Goal: Task Accomplishment & Management: Manage account settings

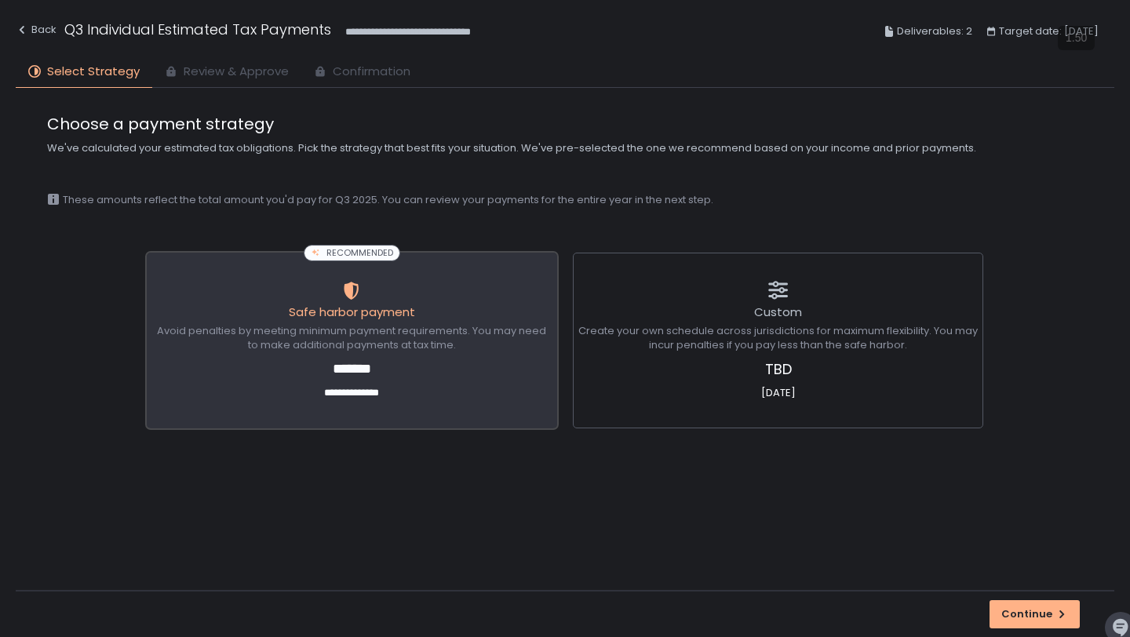
click at [363, 370] on span "*******" at bounding box center [351, 369] width 399 height 21
click at [1047, 612] on div "Continue" at bounding box center [1034, 614] width 67 height 14
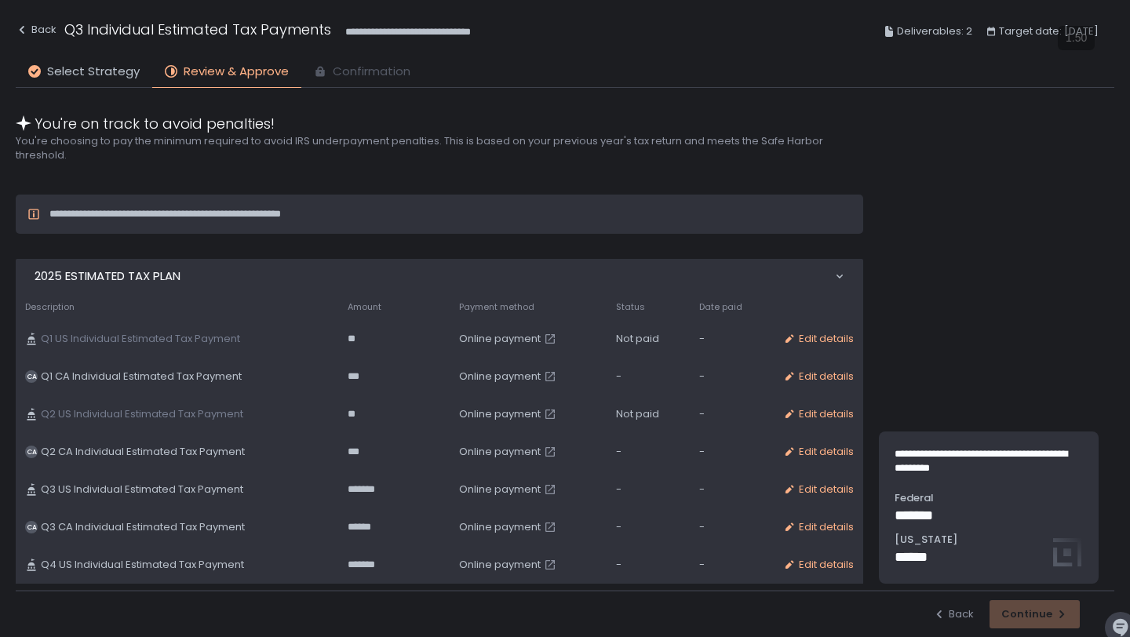
scroll to position [444, 0]
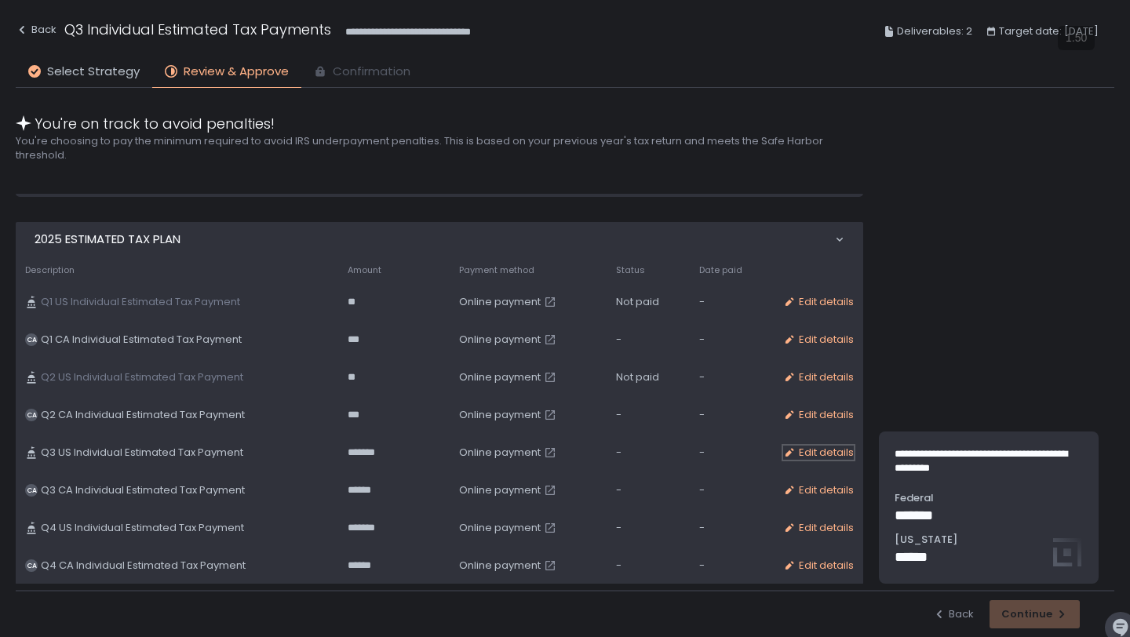
click at [807, 454] on div "Edit details" at bounding box center [818, 453] width 71 height 14
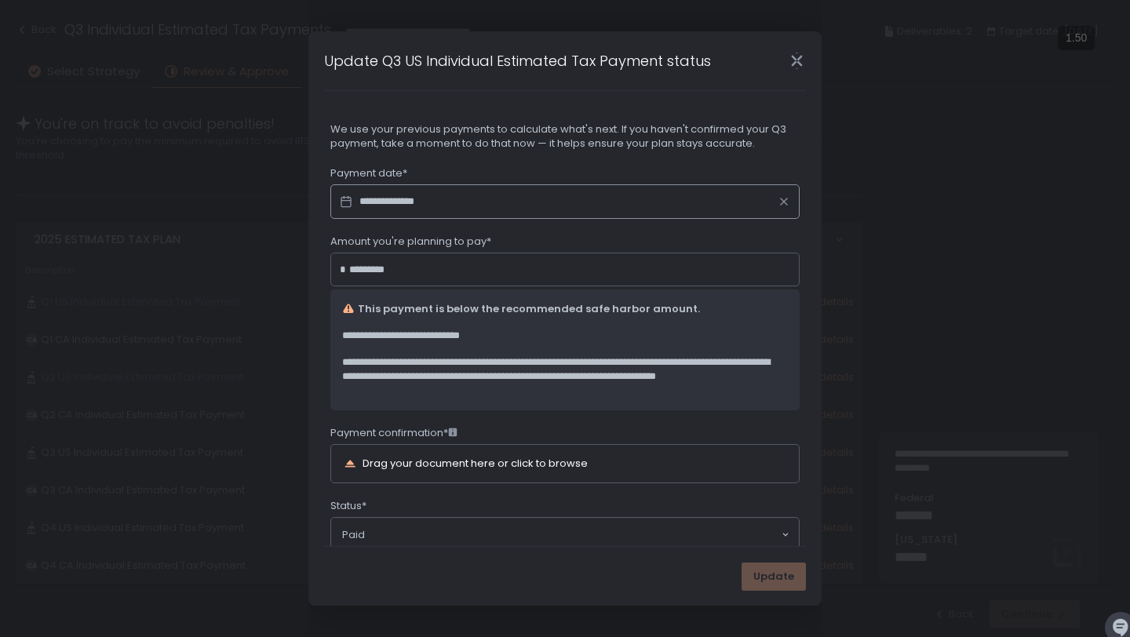
scroll to position [38, 0]
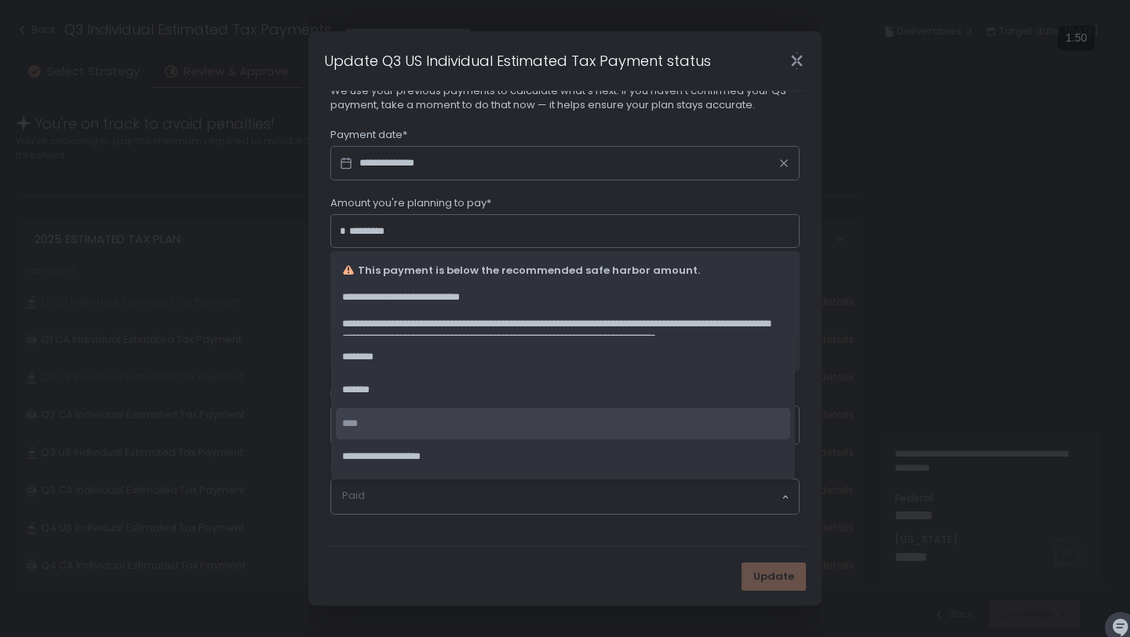
click at [449, 494] on input "Search for option" at bounding box center [561, 497] width 438 height 16
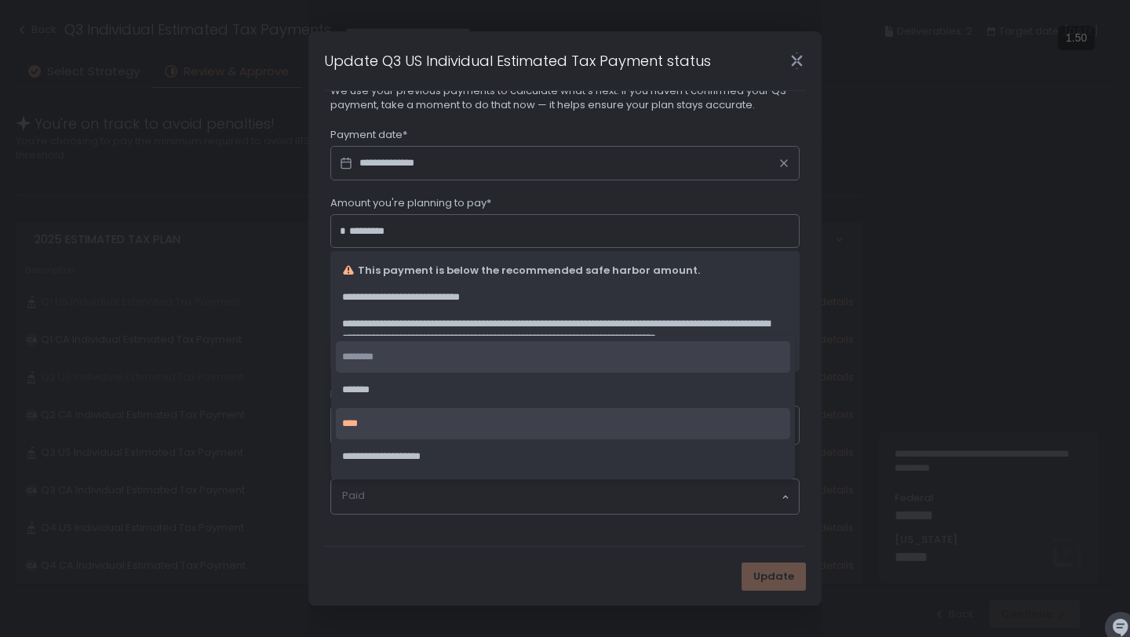
click at [838, 328] on div "**********" at bounding box center [565, 318] width 1130 height 637
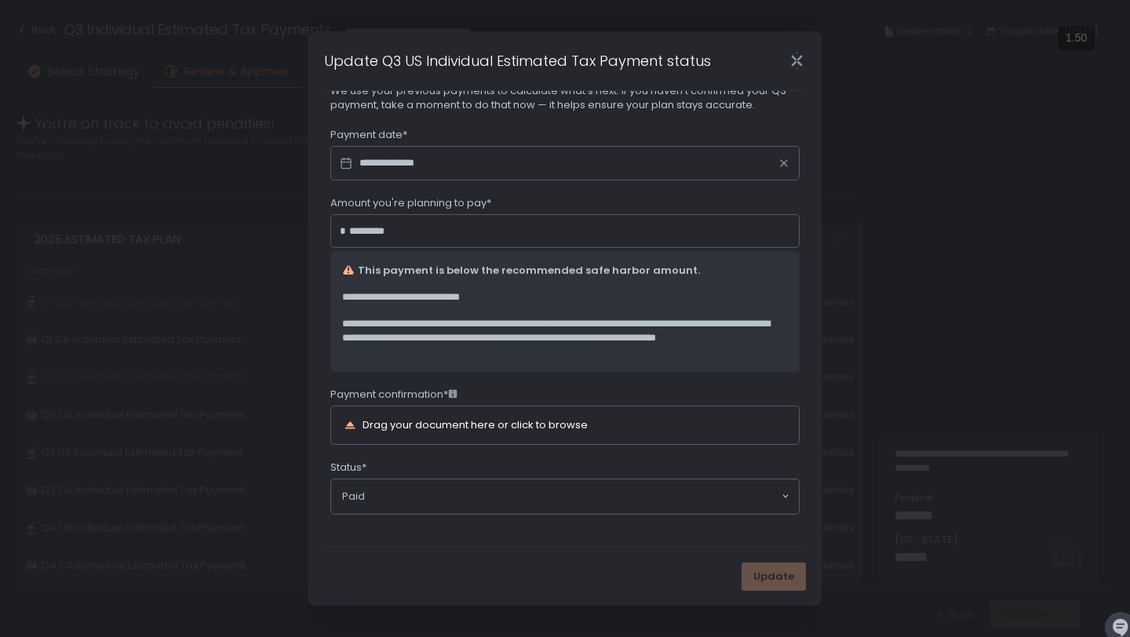
click at [585, 422] on div "Drag your document here or click to browse" at bounding box center [475, 425] width 225 height 10
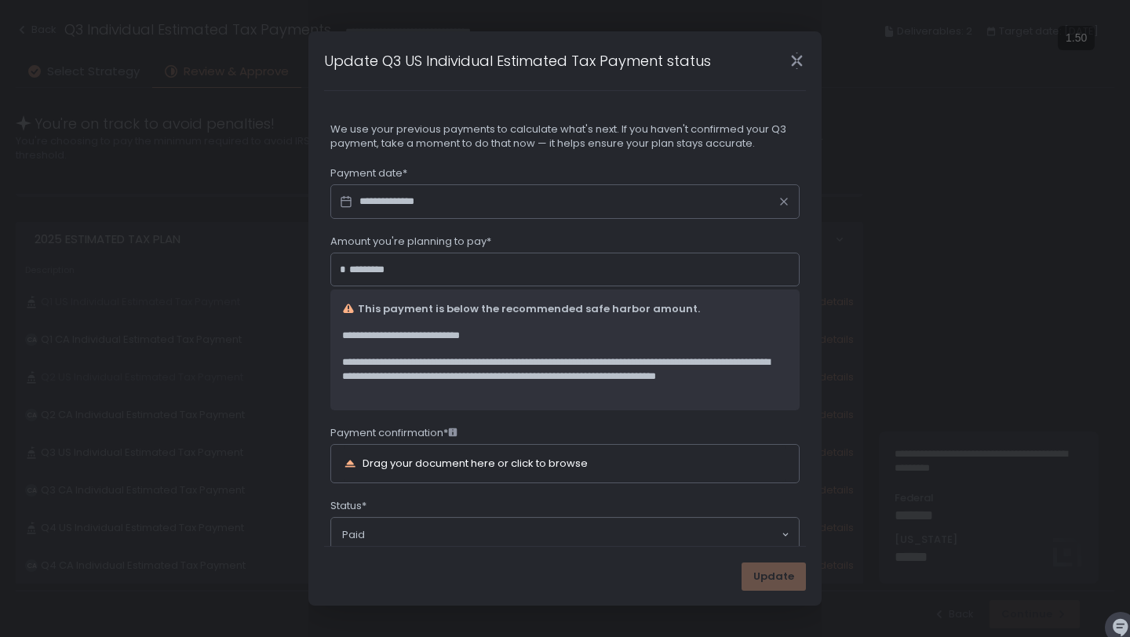
click at [796, 65] on icon "Close" at bounding box center [797, 61] width 16 height 16
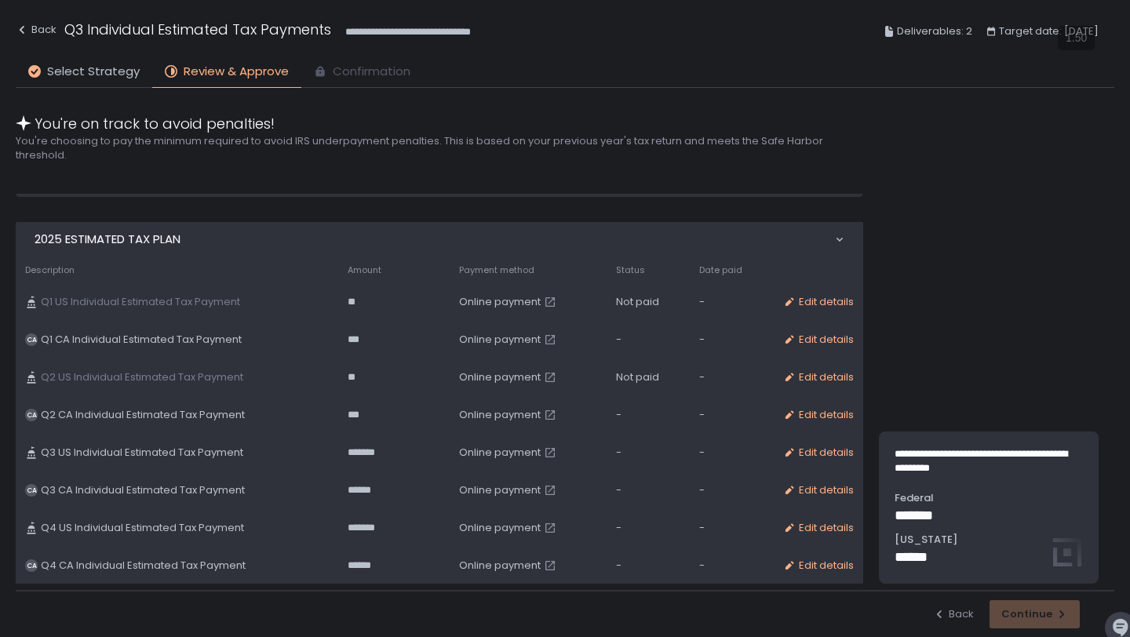
click at [484, 451] on span "Online payment" at bounding box center [500, 453] width 82 height 14
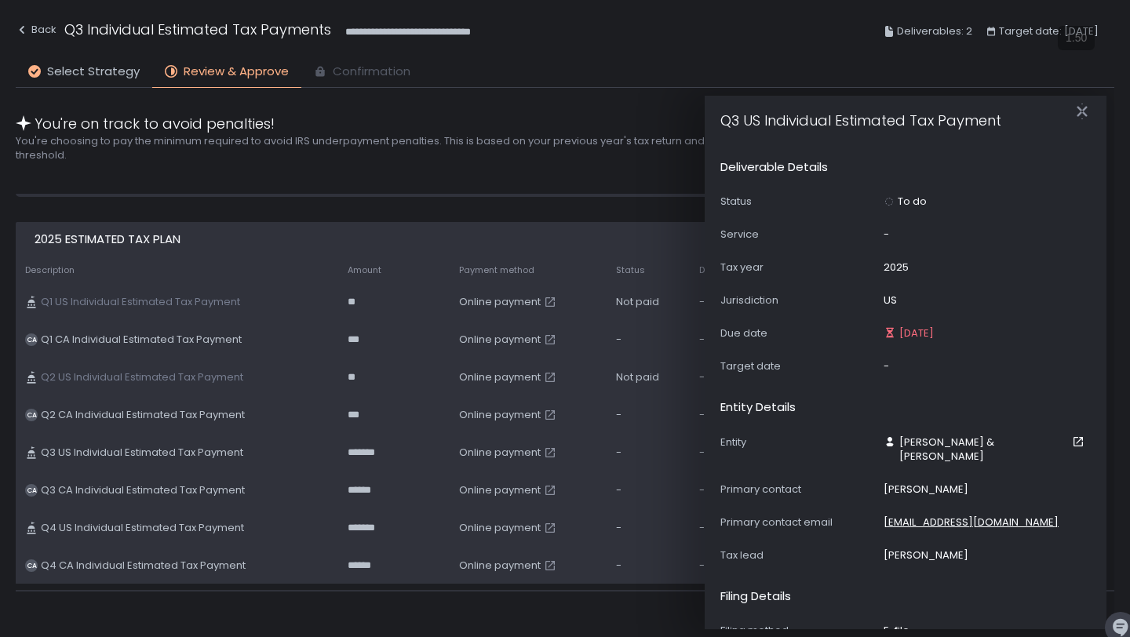
click at [479, 450] on span "Online payment" at bounding box center [500, 453] width 82 height 14
click at [1085, 114] on icon "button" at bounding box center [1082, 111] width 10 height 20
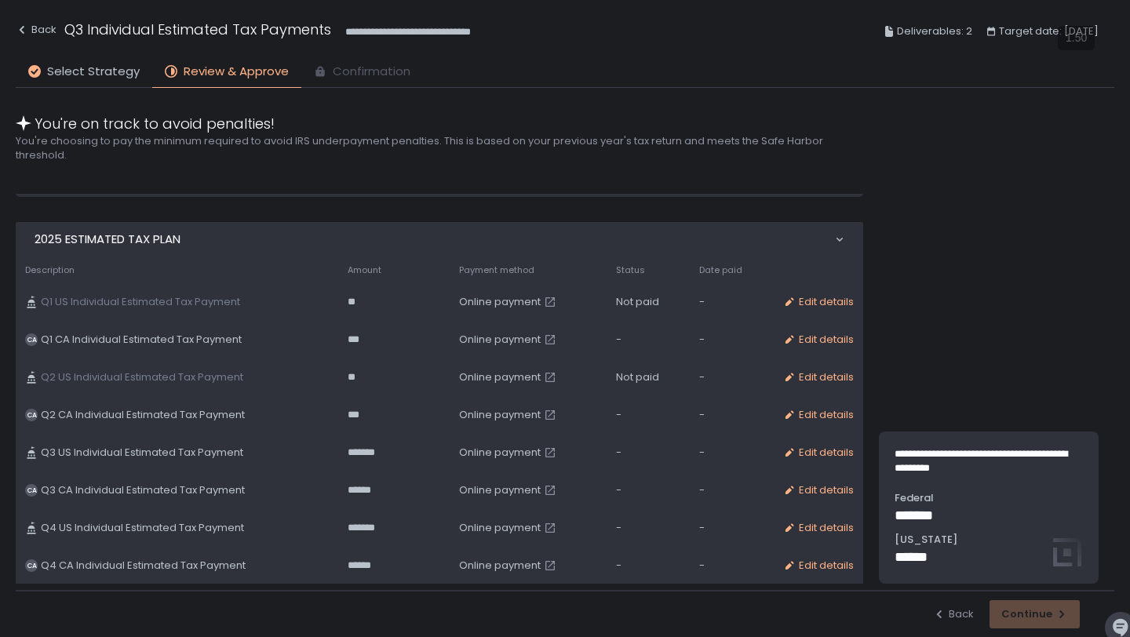
click at [459, 451] on span "Online payment" at bounding box center [500, 453] width 82 height 14
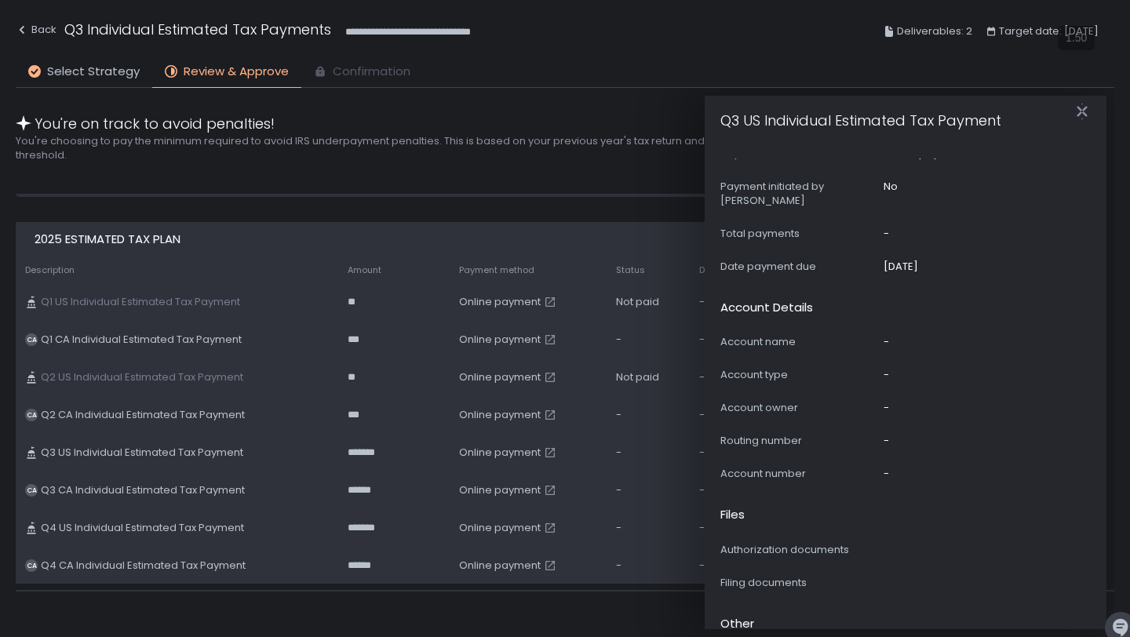
scroll to position [817, 0]
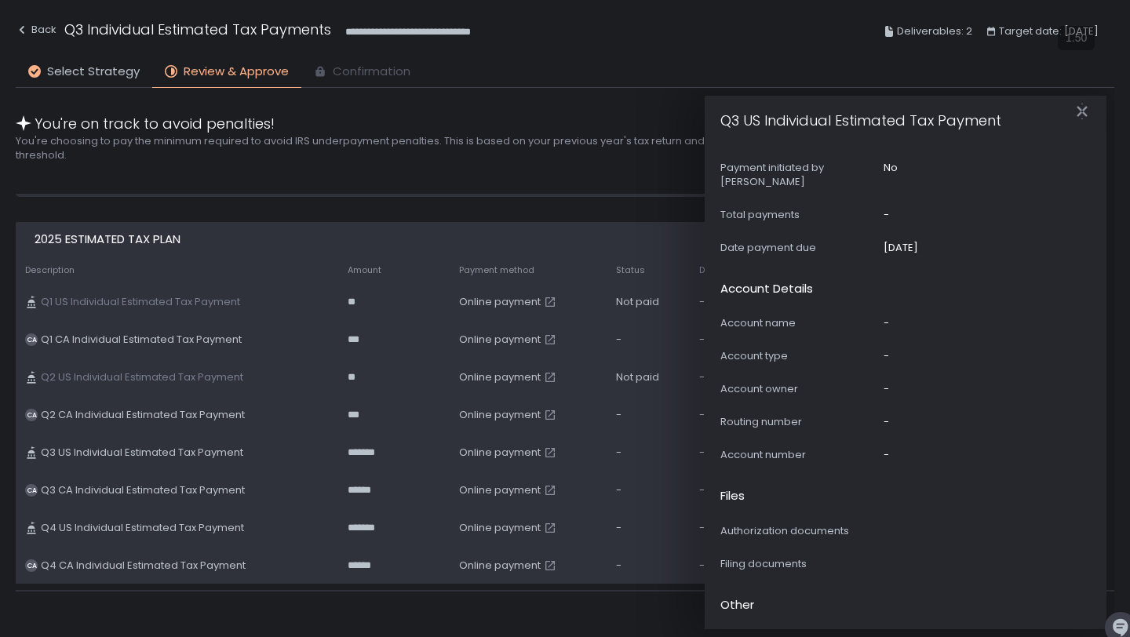
click at [887, 316] on div "-" at bounding box center [886, 323] width 5 height 14
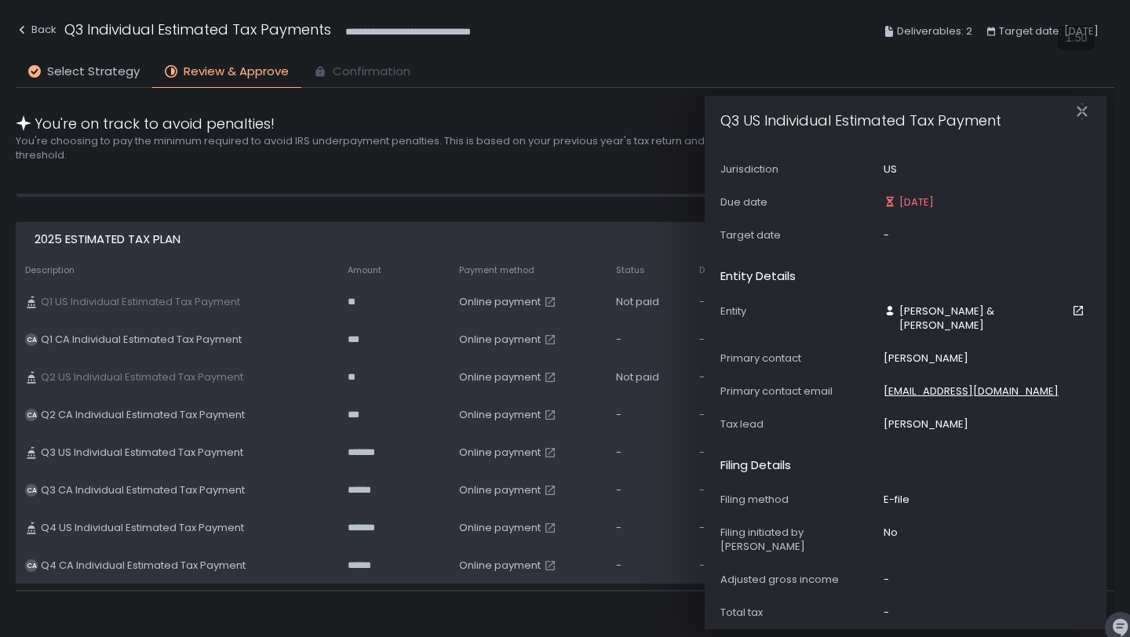
scroll to position [51, 0]
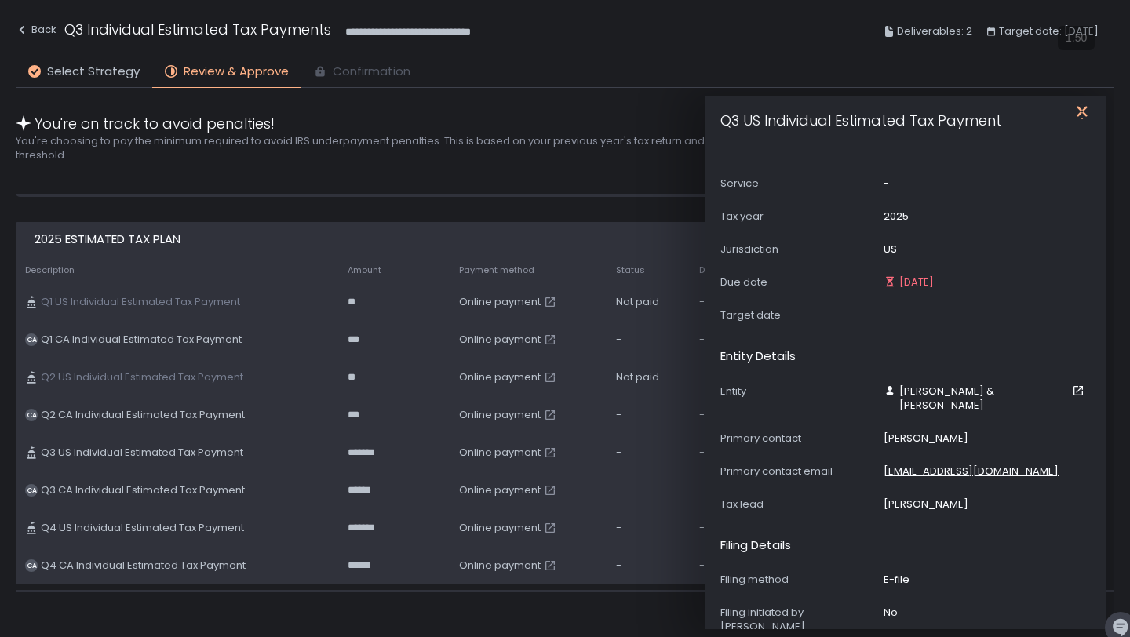
click at [1081, 115] on icon "button" at bounding box center [1082, 112] width 16 height 16
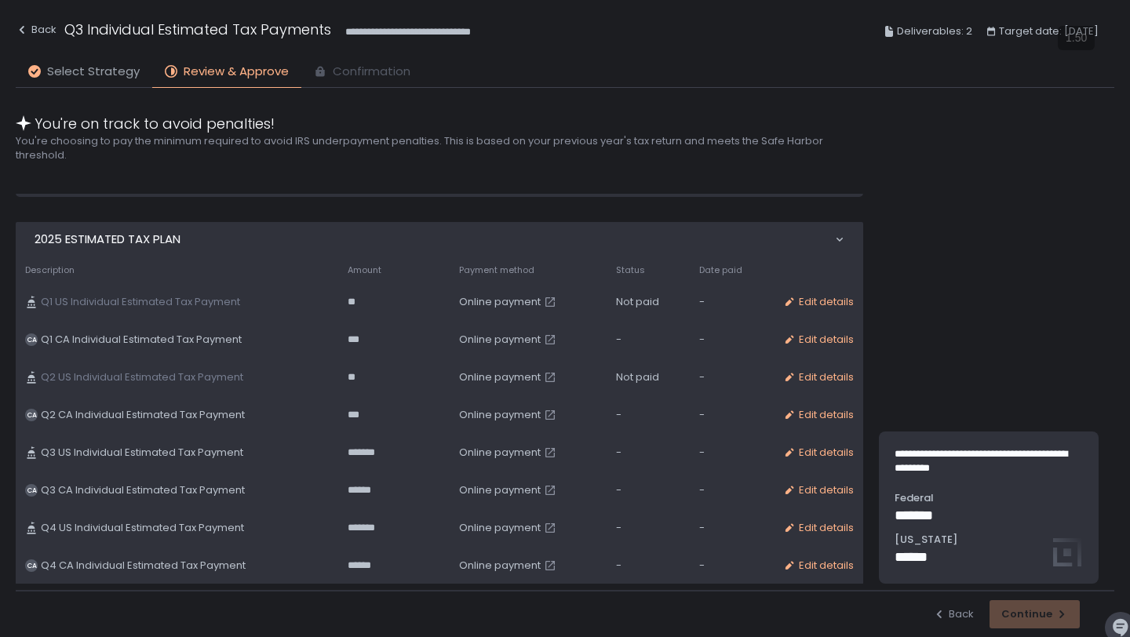
click at [97, 73] on span "Select Strategy" at bounding box center [93, 72] width 93 height 18
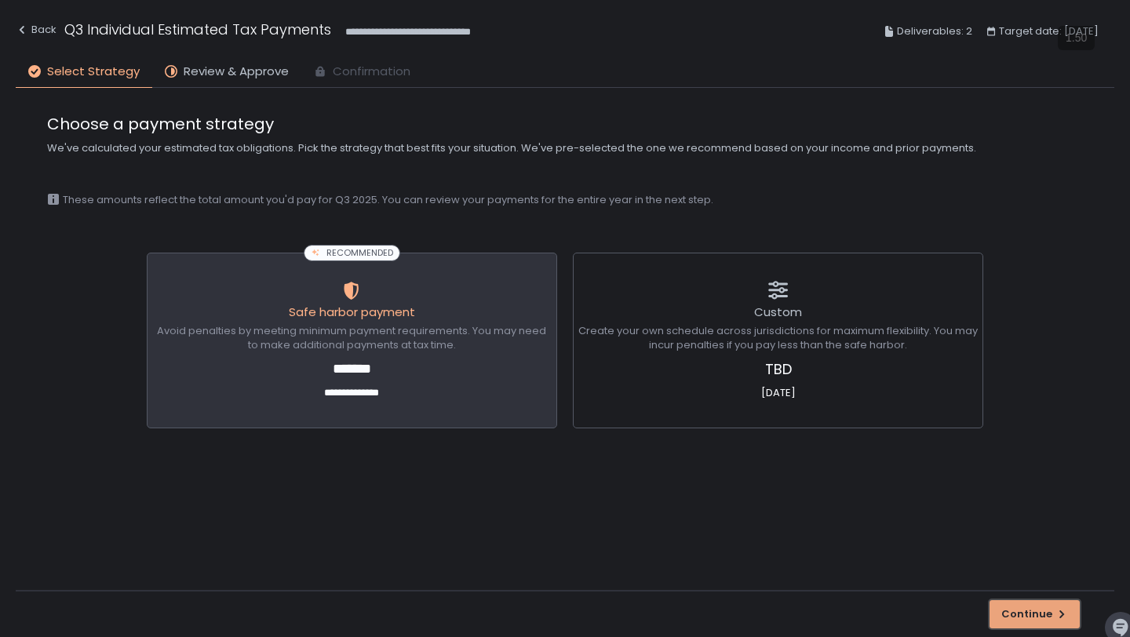
click at [1057, 607] on div "Continue" at bounding box center [1034, 614] width 67 height 14
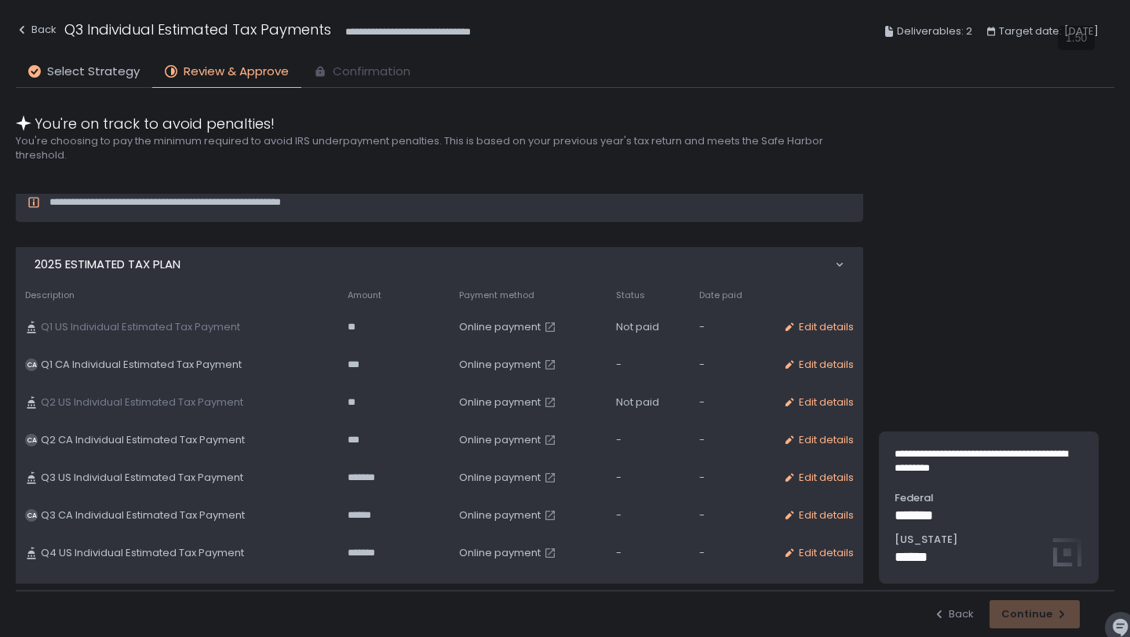
scroll to position [444, 0]
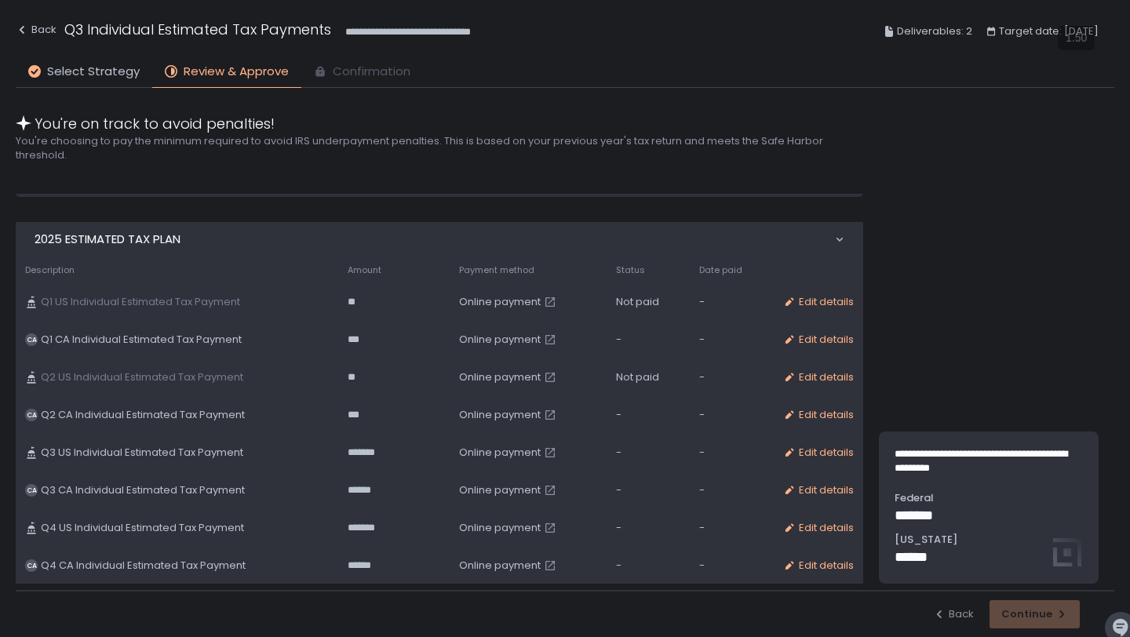
click at [917, 512] on p "*******" at bounding box center [989, 515] width 188 height 21
click at [1067, 556] on p "******" at bounding box center [989, 557] width 188 height 21
click at [808, 452] on div "Edit details" at bounding box center [818, 453] width 71 height 14
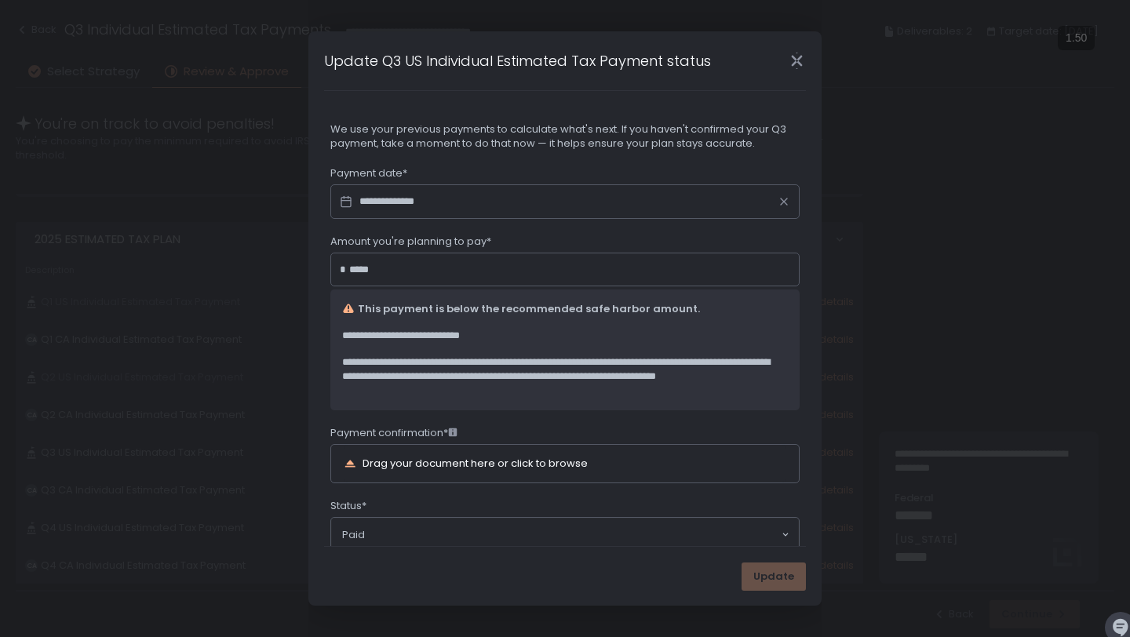
click at [447, 267] on input "*****" at bounding box center [570, 270] width 442 height 16
click at [541, 421] on div "**********" at bounding box center [564, 359] width 469 height 387
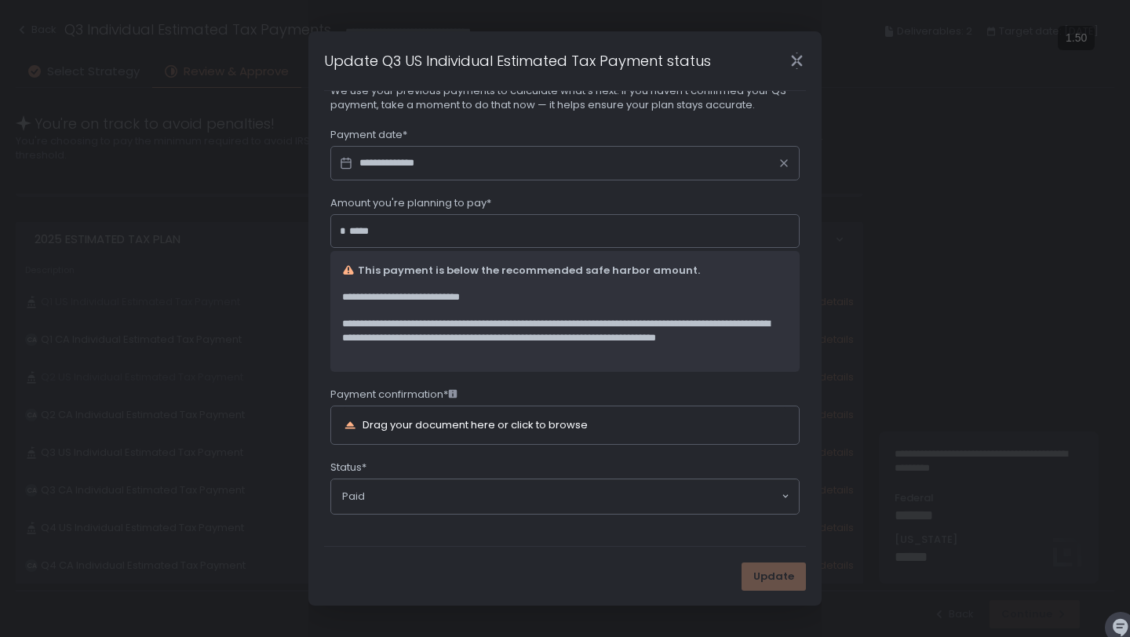
type input "*********"
click at [458, 395] on icon at bounding box center [453, 394] width 9 height 9
click at [441, 425] on div "Drag your document here or click to browse" at bounding box center [475, 425] width 225 height 10
click at [794, 60] on icon "Close" at bounding box center [797, 61] width 16 height 16
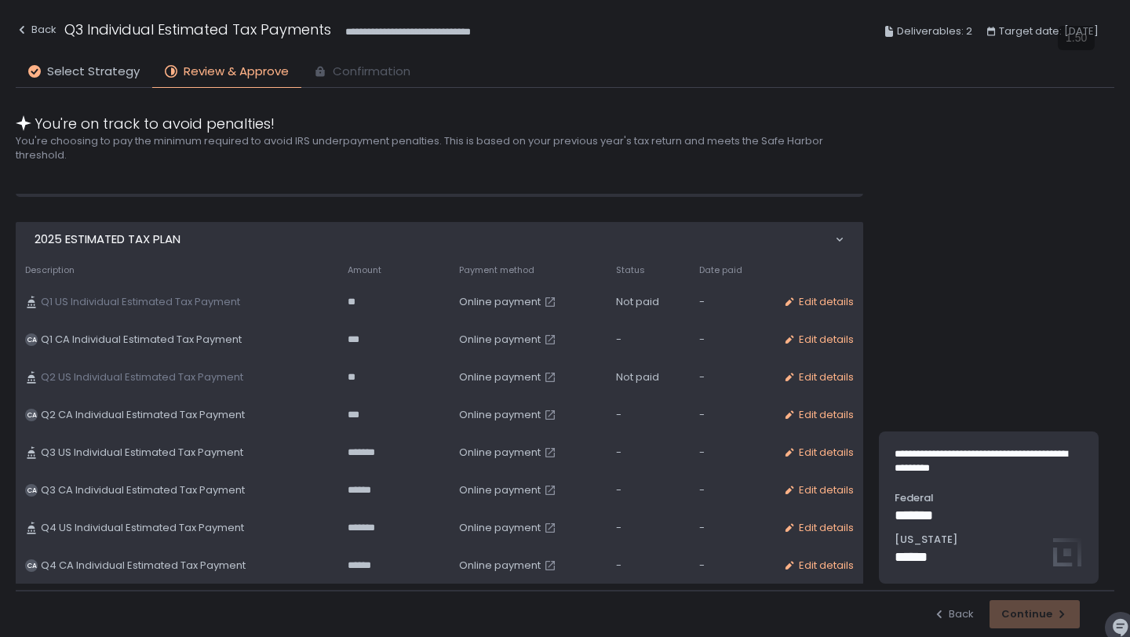
click at [459, 451] on span "Online payment" at bounding box center [500, 453] width 82 height 14
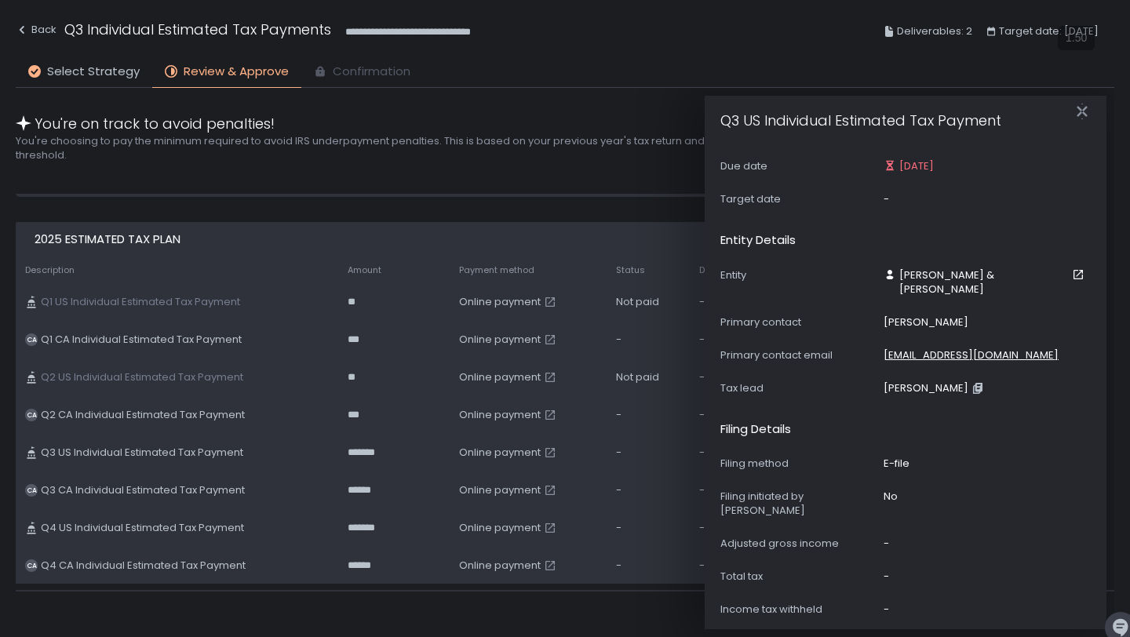
scroll to position [232, 0]
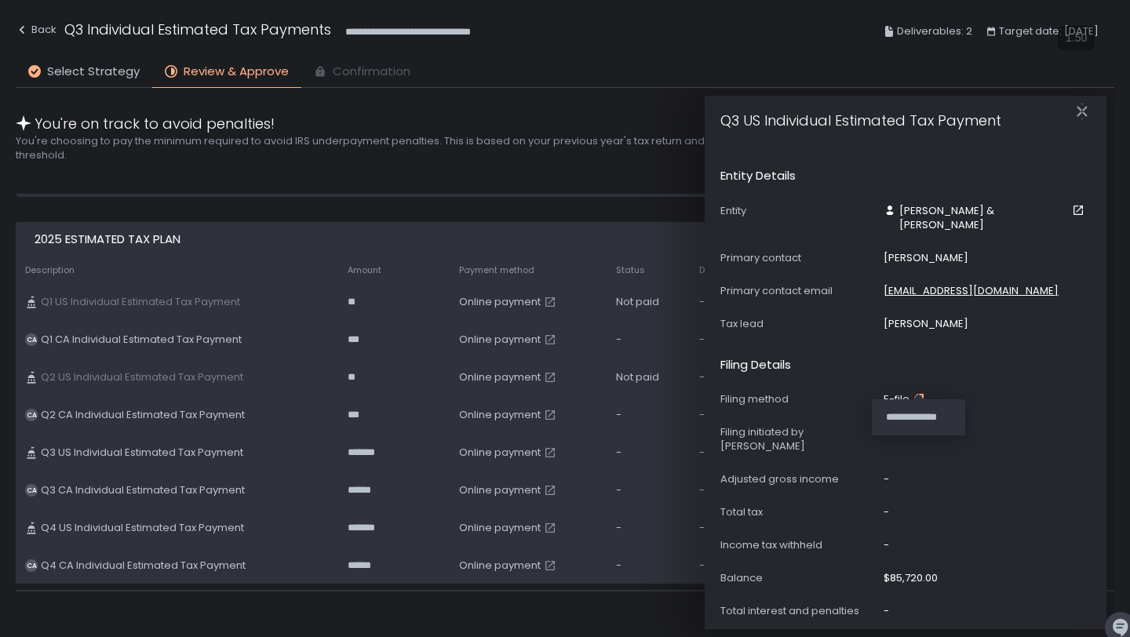
click at [918, 394] on icon "button" at bounding box center [920, 398] width 7 height 9
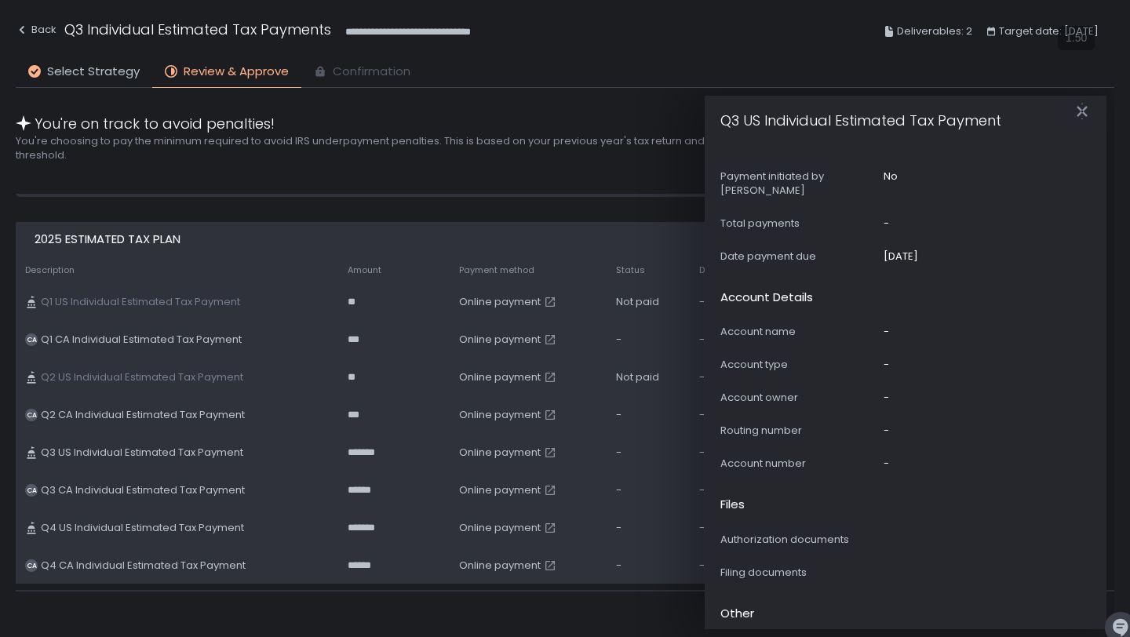
scroll to position [817, 0]
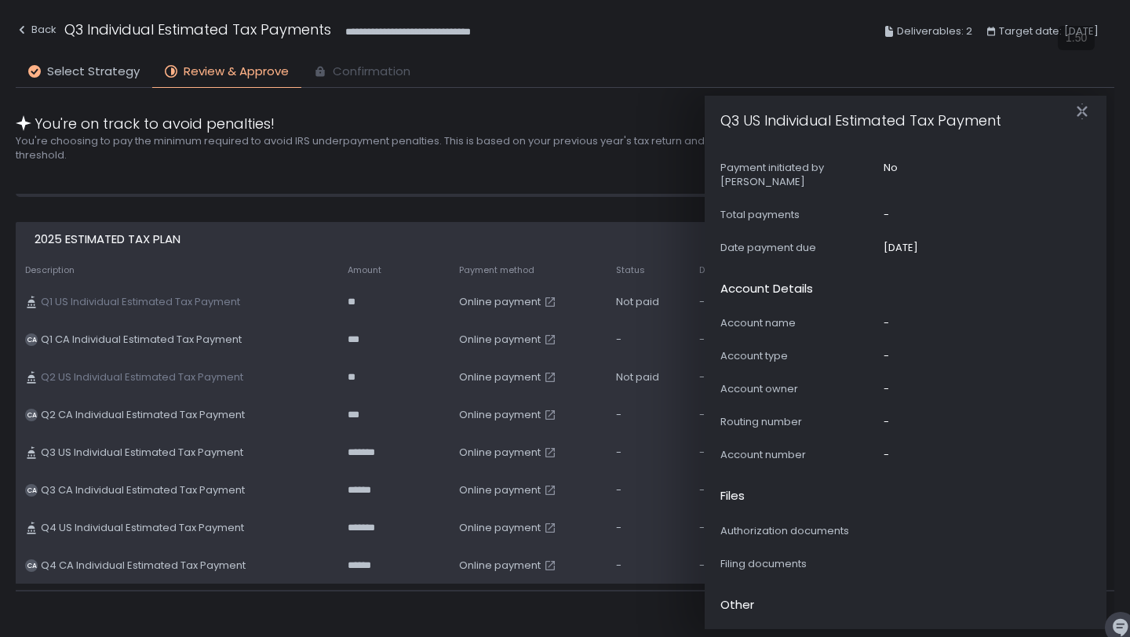
click at [888, 316] on div "-" at bounding box center [886, 323] width 5 height 14
click at [902, 316] on div "Account name -" at bounding box center [905, 323] width 370 height 14
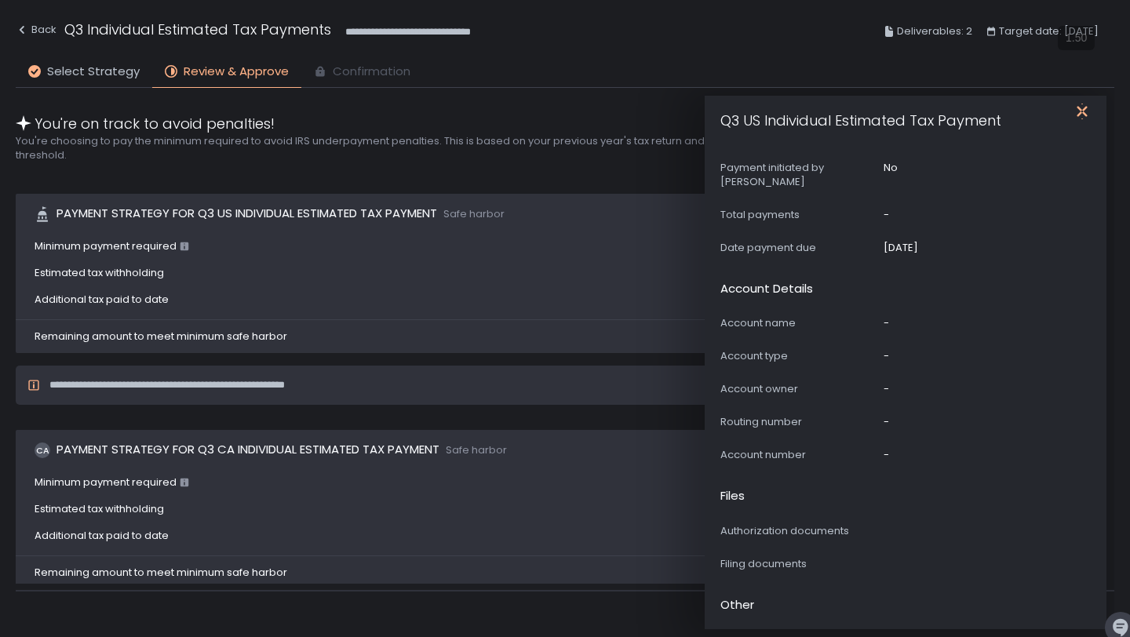
click at [1086, 108] on icon "button" at bounding box center [1082, 112] width 16 height 16
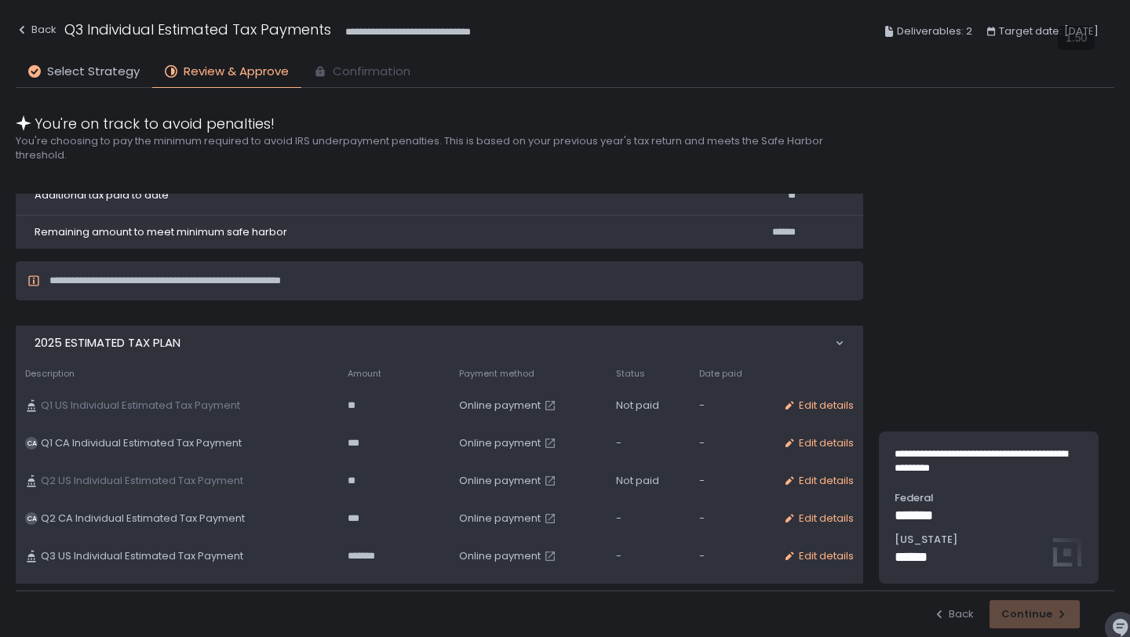
scroll to position [444, 0]
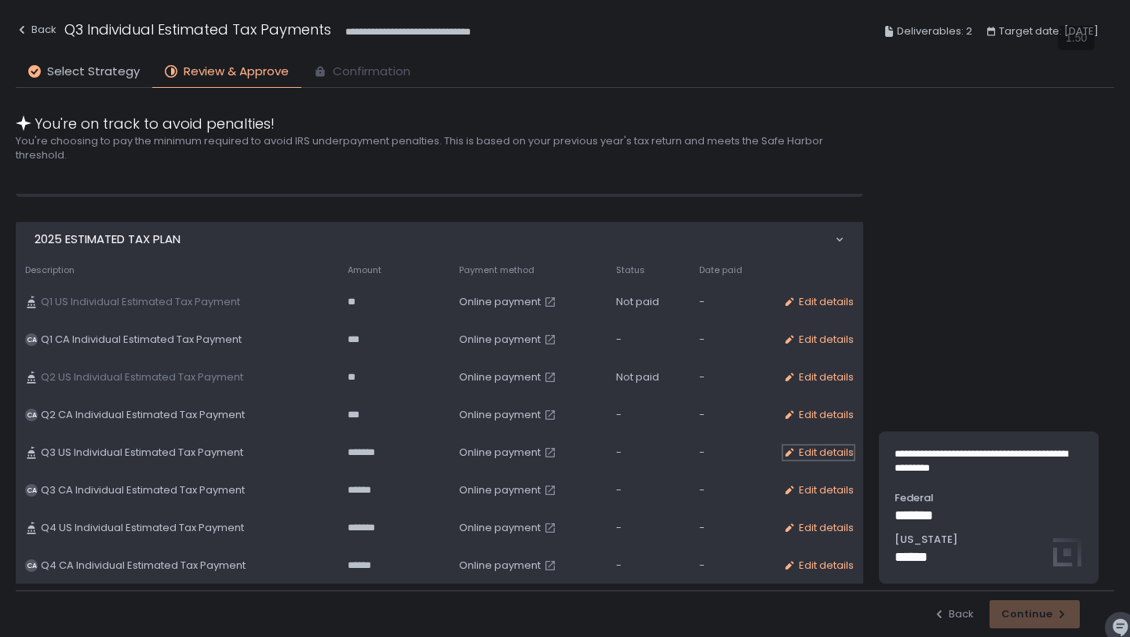
click at [830, 450] on div "Edit details" at bounding box center [818, 453] width 71 height 14
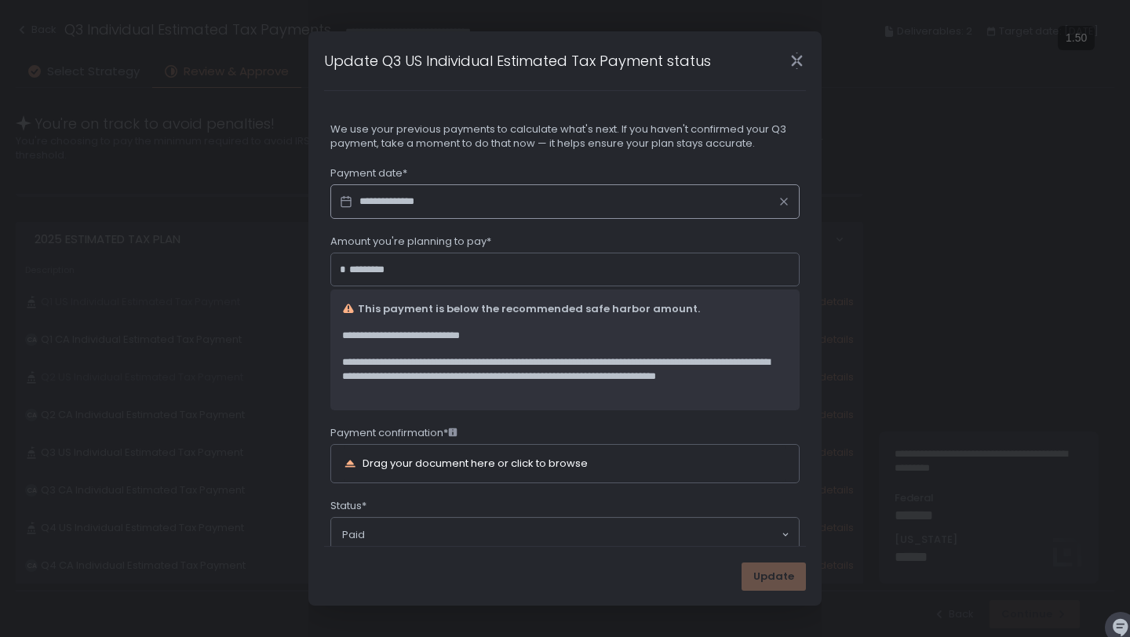
click at [472, 464] on div "Drag your document here or click to browse" at bounding box center [475, 463] width 225 height 10
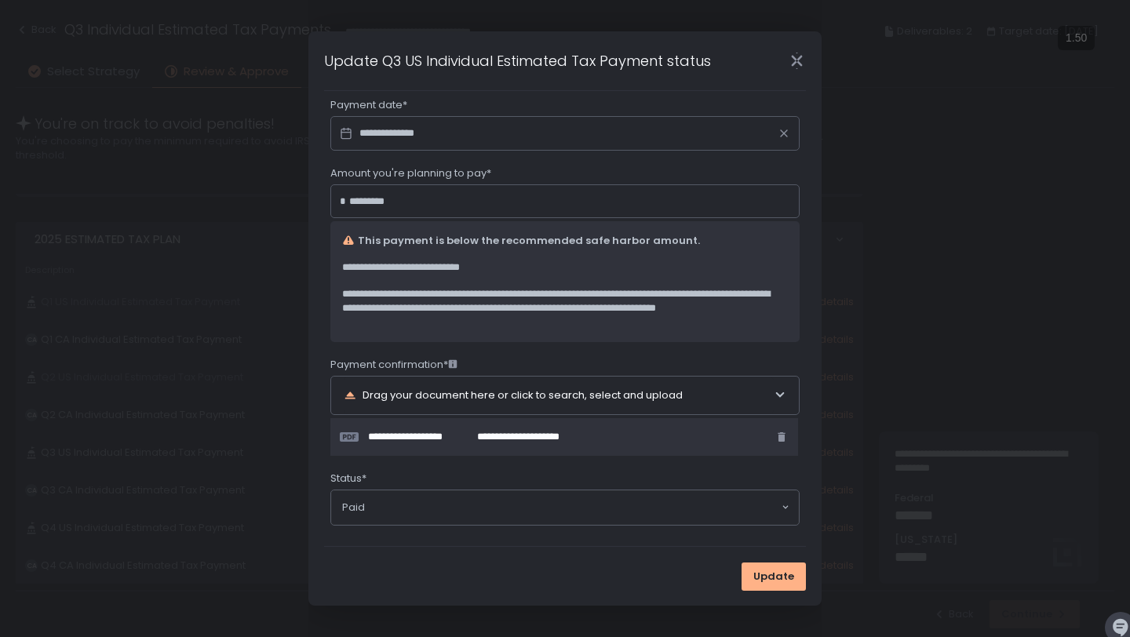
scroll to position [79, 0]
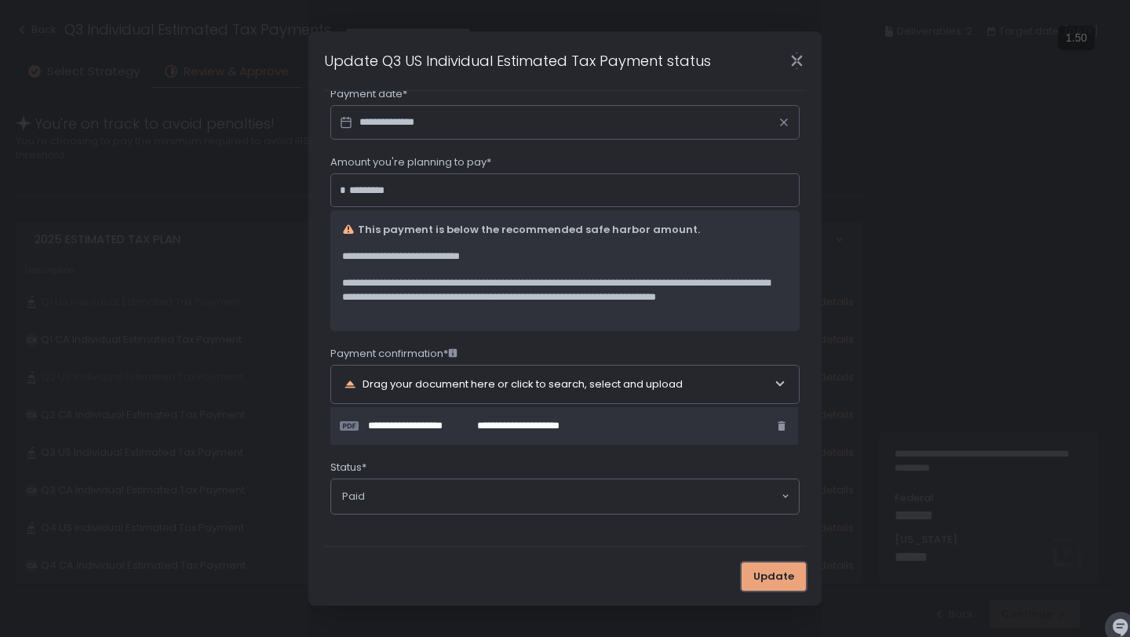
click at [761, 570] on span "Update" at bounding box center [773, 577] width 41 height 14
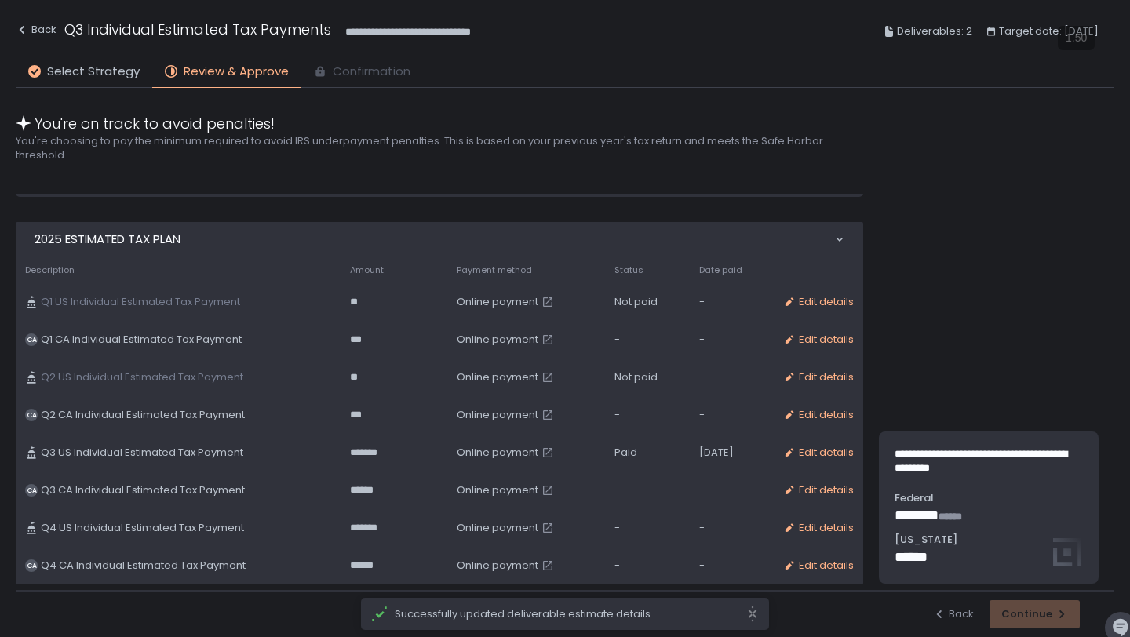
scroll to position [0, 0]
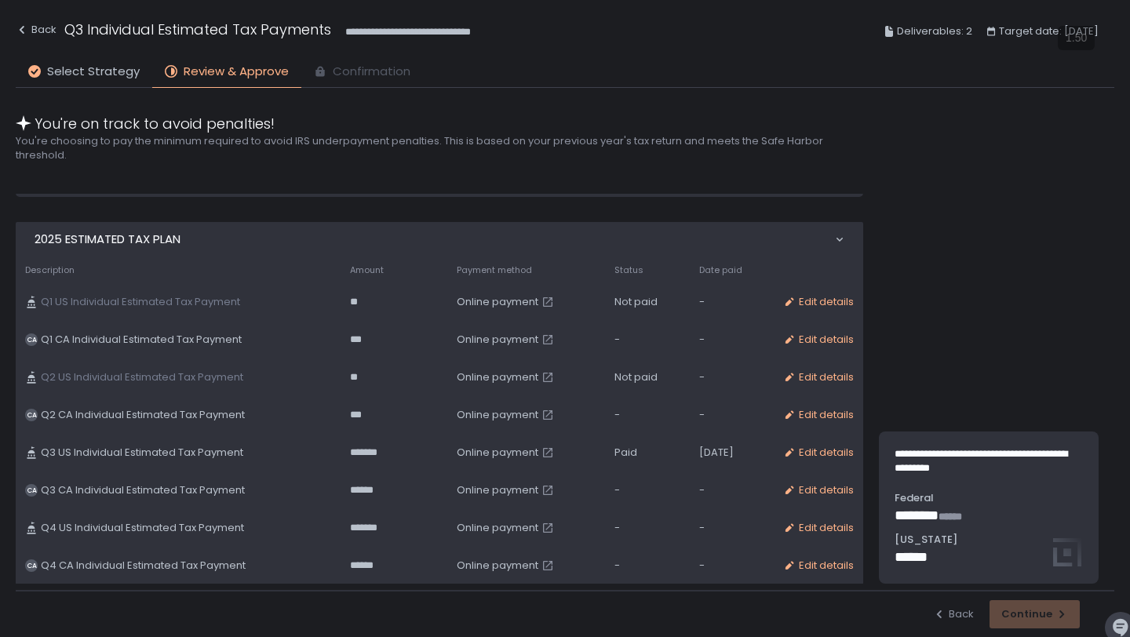
click at [461, 487] on span "Online payment" at bounding box center [498, 490] width 82 height 14
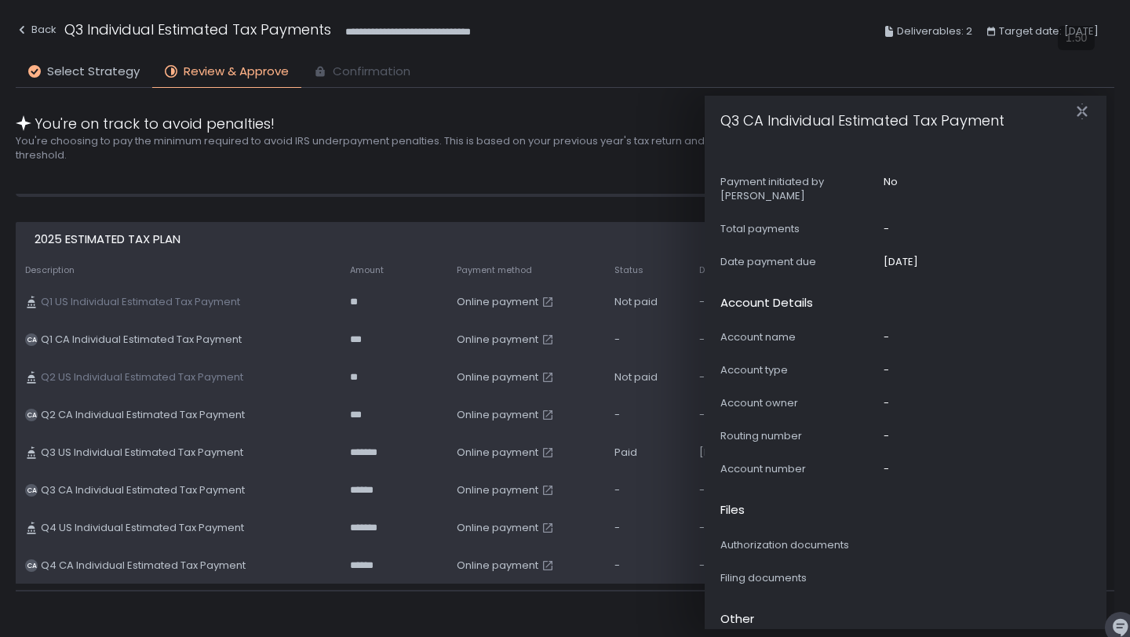
scroll to position [817, 0]
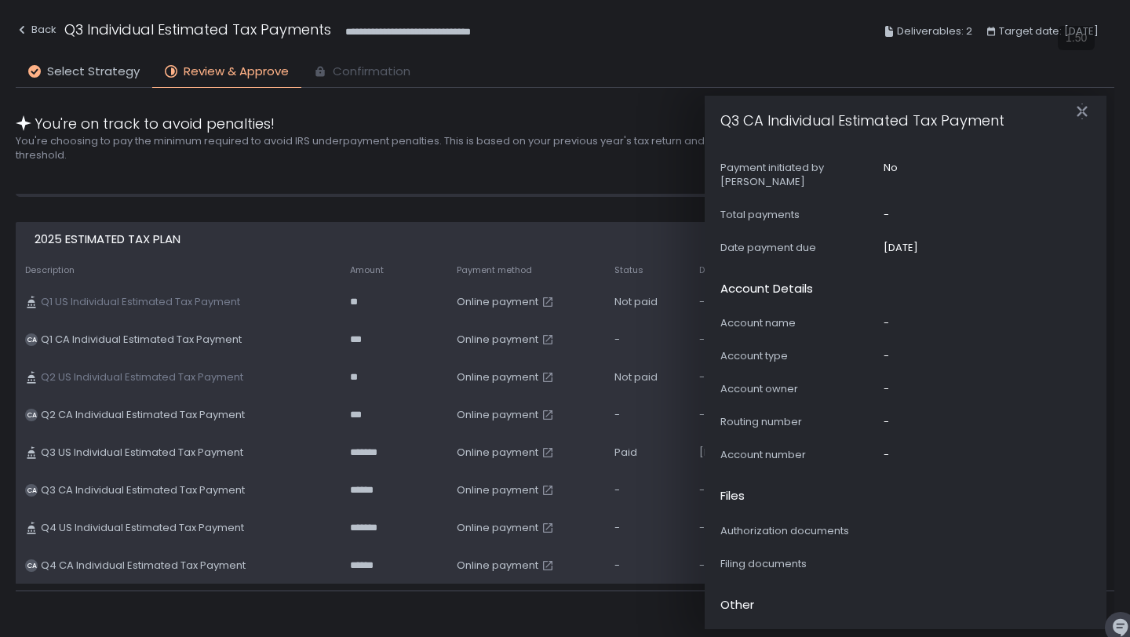
click at [545, 593] on div "Back Continue" at bounding box center [565, 613] width 1099 height 47
click at [541, 490] on icon "button" at bounding box center [547, 490] width 13 height 13
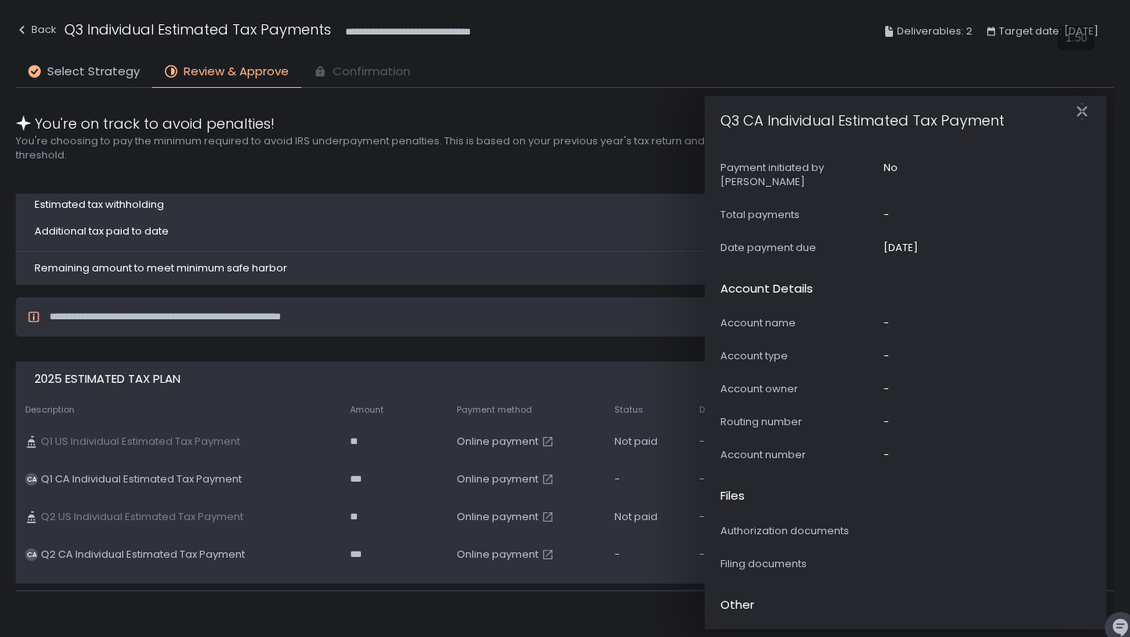
scroll to position [380, 0]
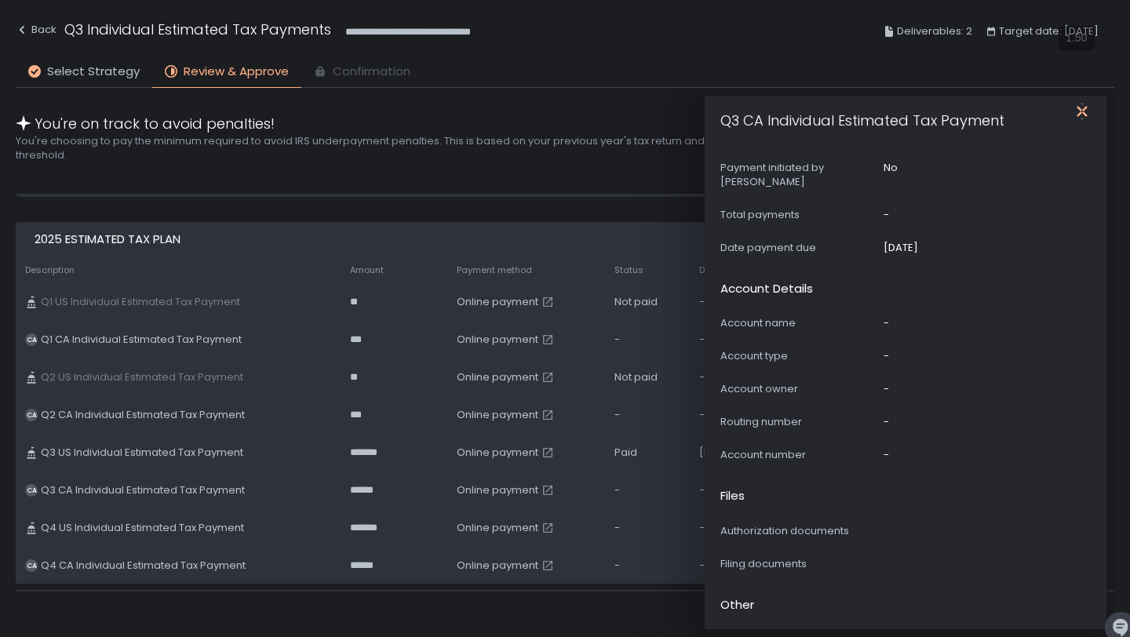
click at [1081, 111] on icon "button" at bounding box center [1082, 112] width 16 height 16
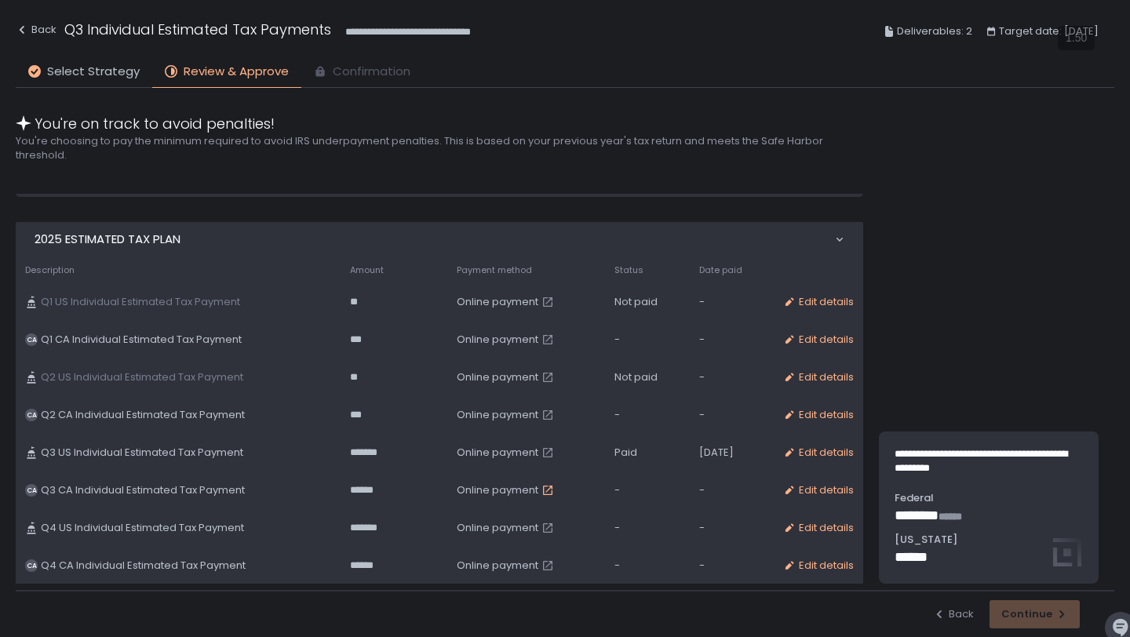
click at [541, 489] on icon "button" at bounding box center [547, 490] width 13 height 13
click at [813, 494] on div "Edit details" at bounding box center [818, 490] width 71 height 14
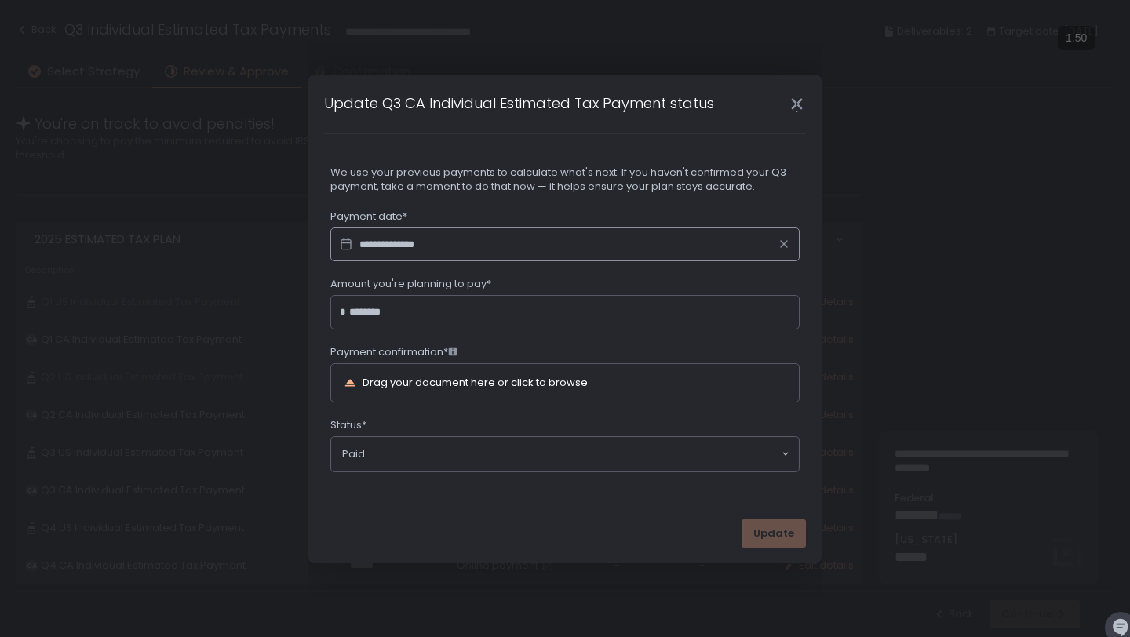
click at [799, 110] on icon "Close" at bounding box center [797, 104] width 16 height 16
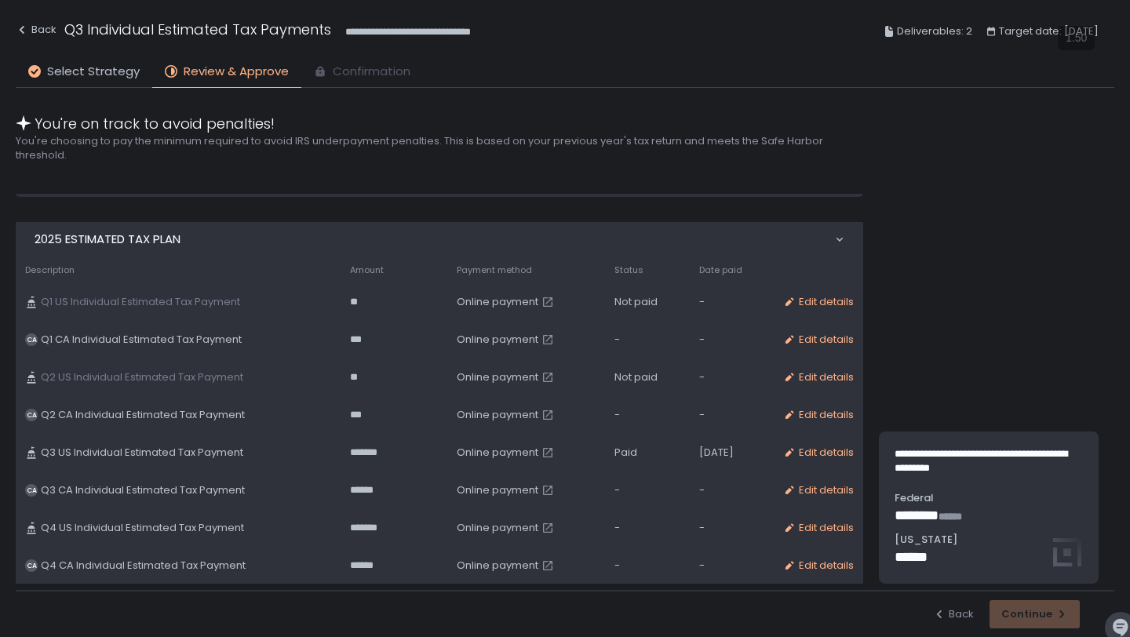
scroll to position [0, 0]
click at [457, 494] on span "Online payment" at bounding box center [498, 490] width 82 height 14
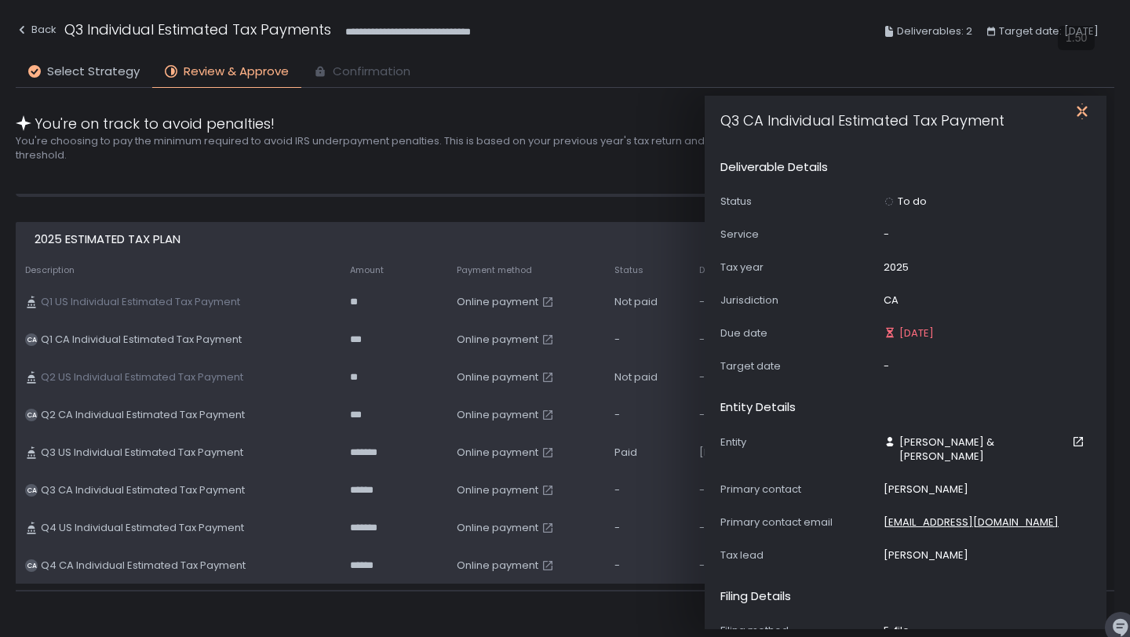
click at [1082, 115] on icon "button" at bounding box center [1082, 112] width 16 height 16
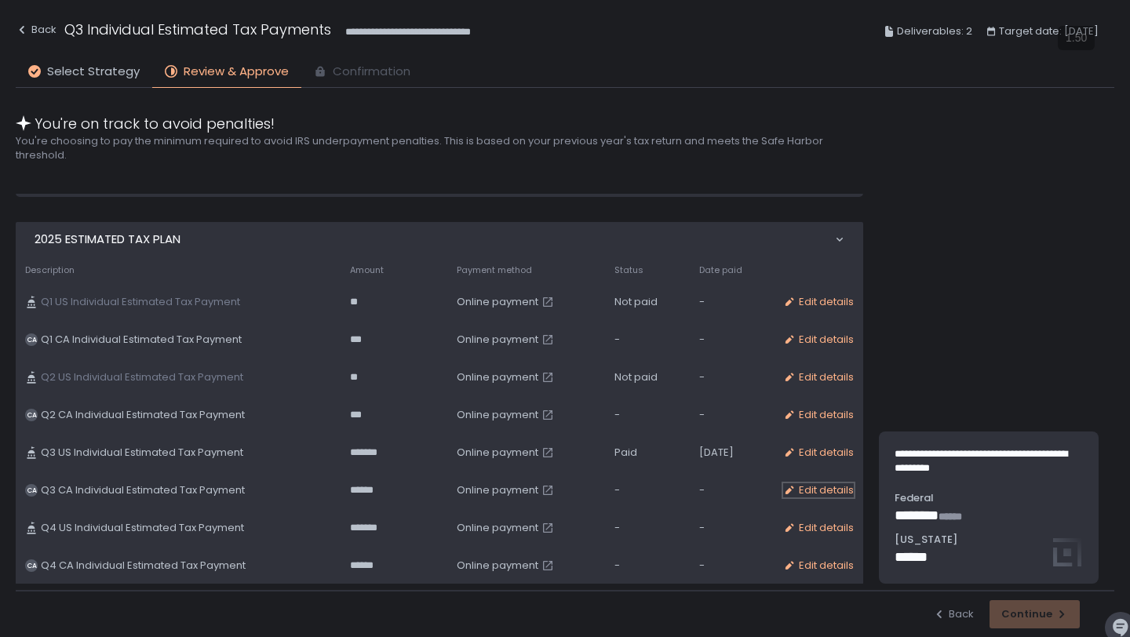
click at [810, 490] on div "Edit details" at bounding box center [818, 490] width 71 height 14
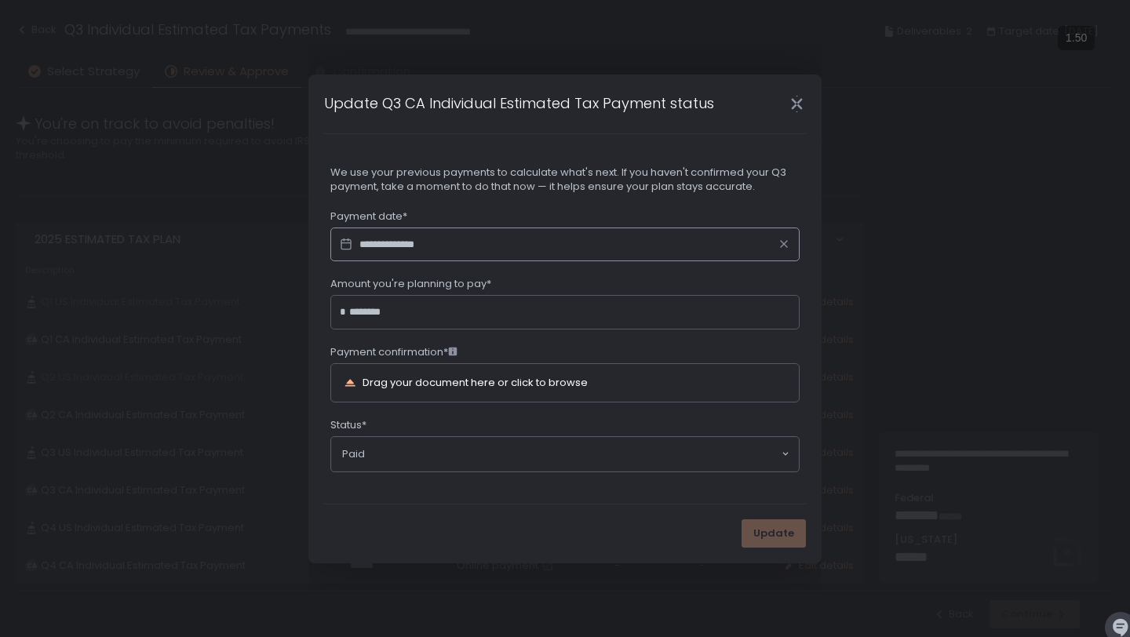
click at [589, 383] on div "Drag your document here or click to browse" at bounding box center [543, 383] width 399 height 19
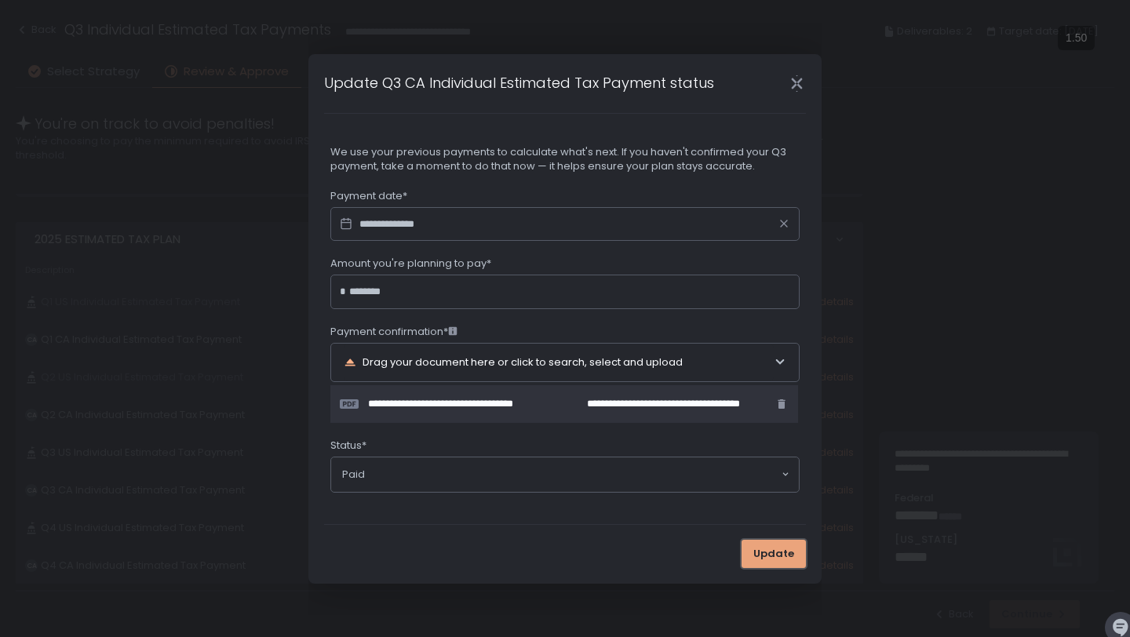
click at [762, 555] on span "Update" at bounding box center [773, 554] width 41 height 14
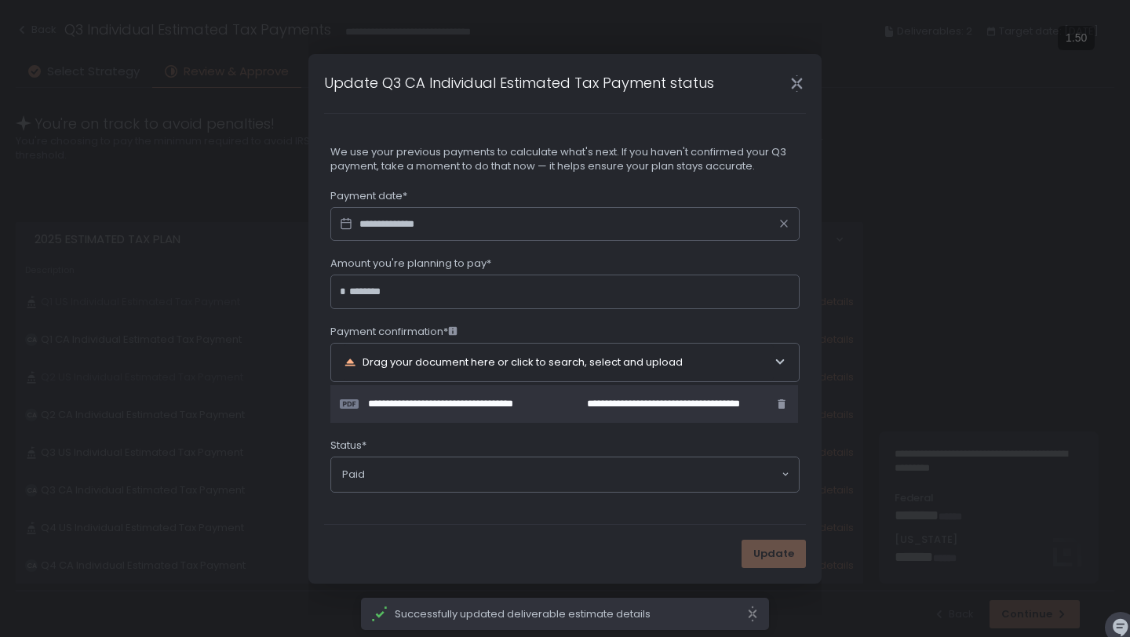
scroll to position [315, 0]
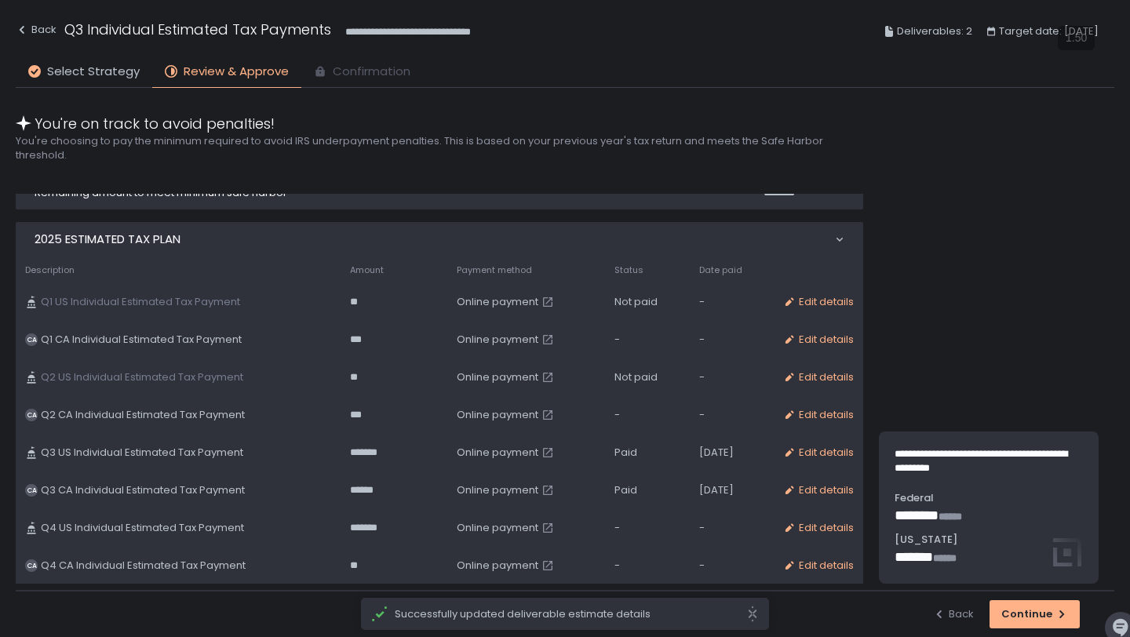
click at [363, 456] on span "*******" at bounding box center [370, 453] width 41 height 14
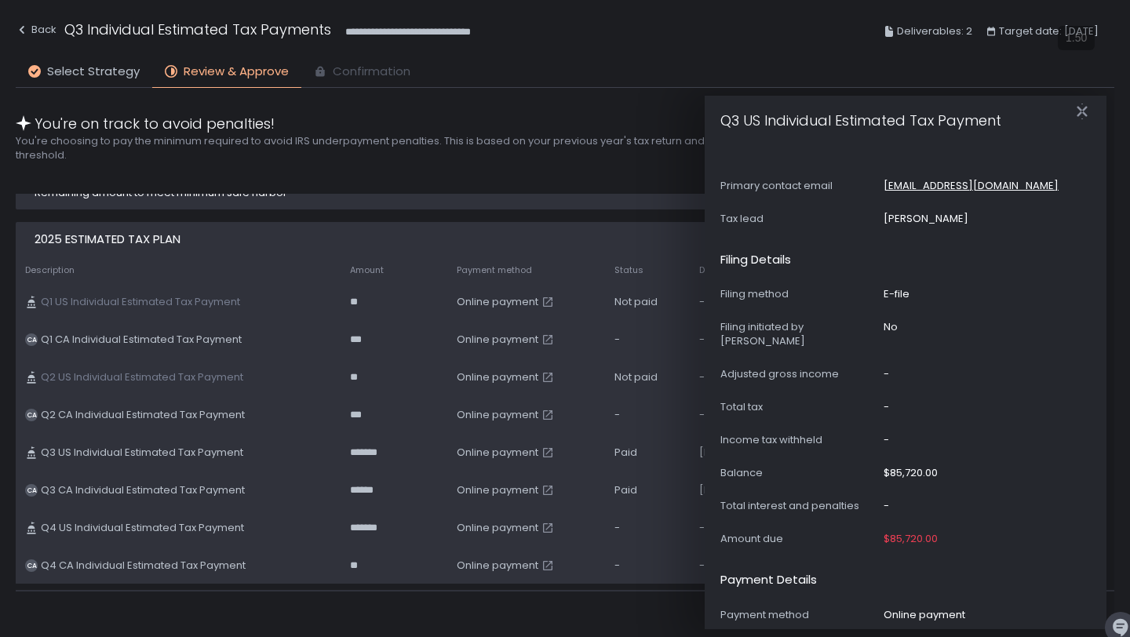
scroll to position [343, 0]
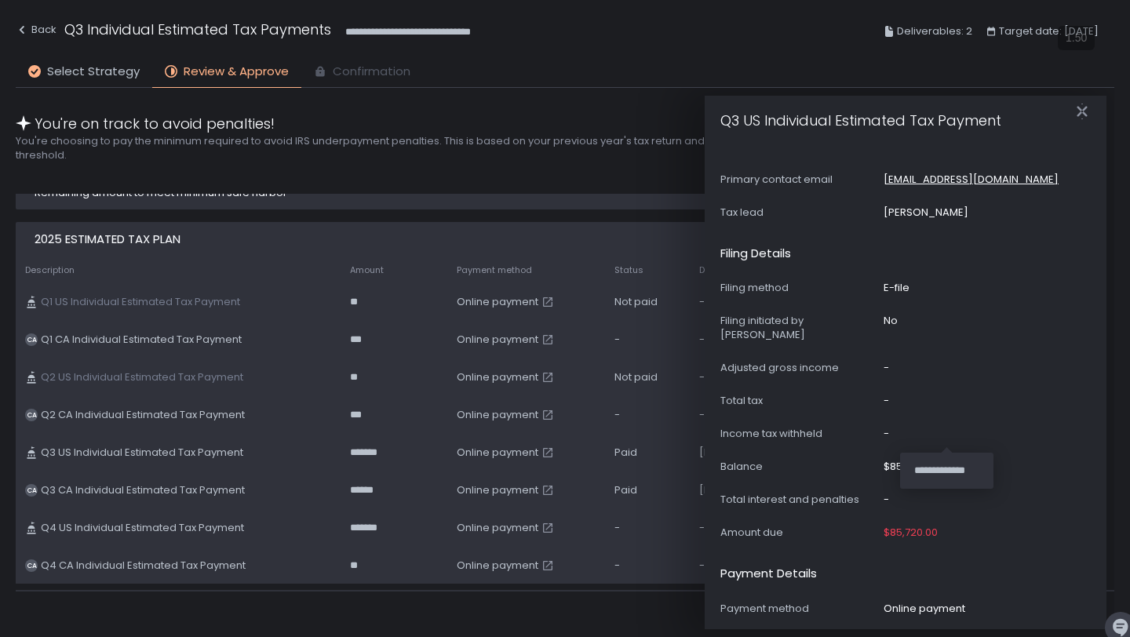
click at [946, 461] on icon "button" at bounding box center [948, 465] width 7 height 9
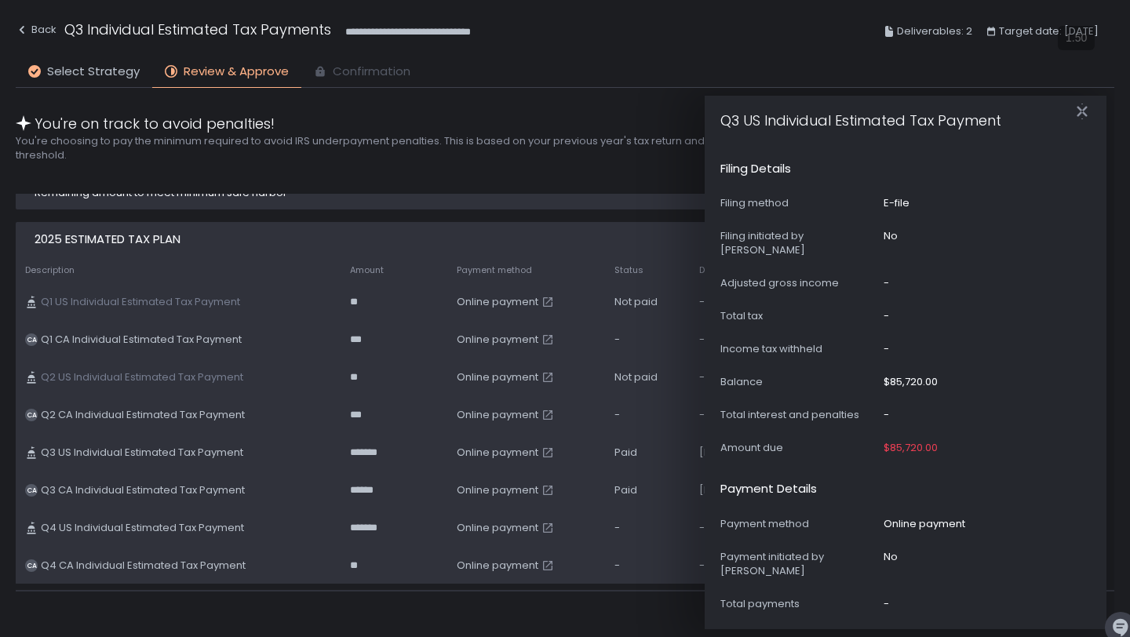
scroll to position [446, 0]
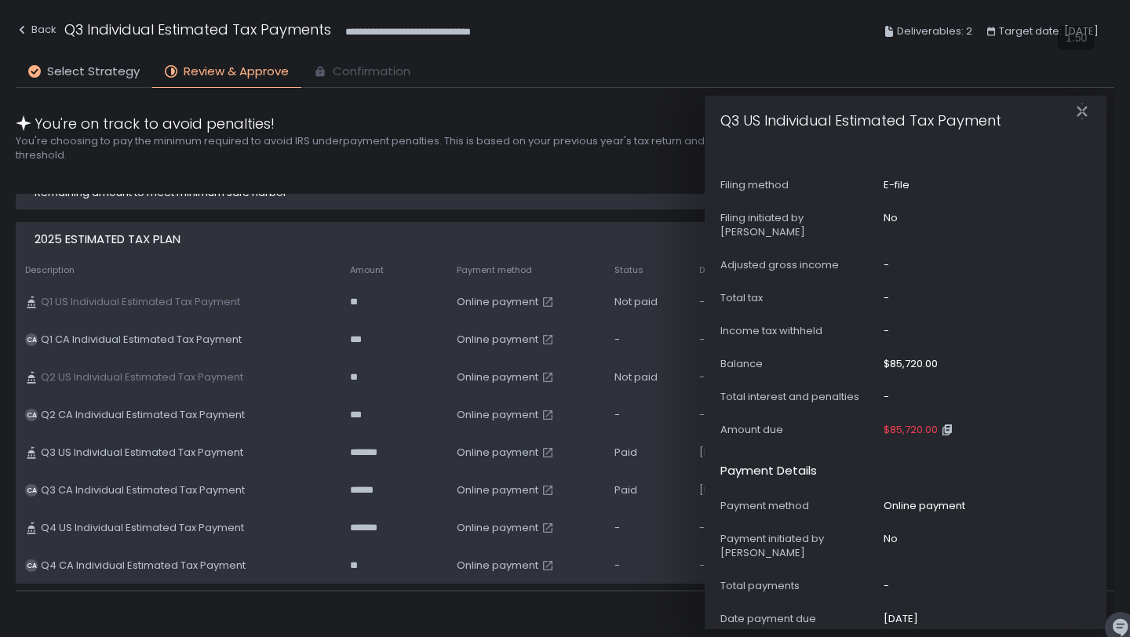
click at [920, 423] on span "$85,720.00" at bounding box center [911, 430] width 54 height 14
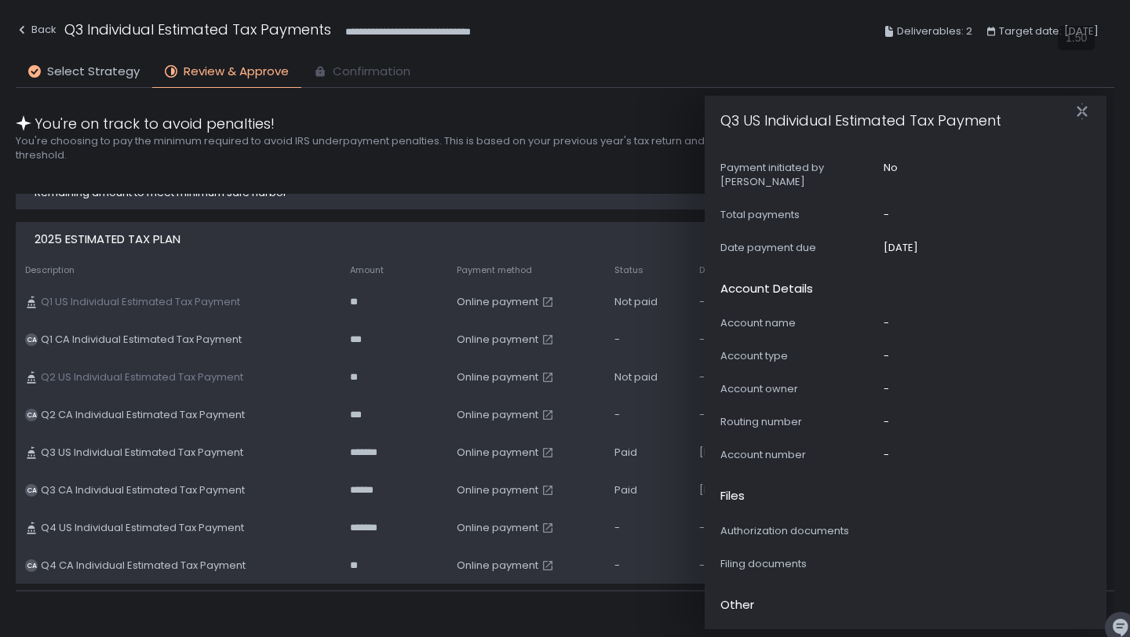
scroll to position [0, 0]
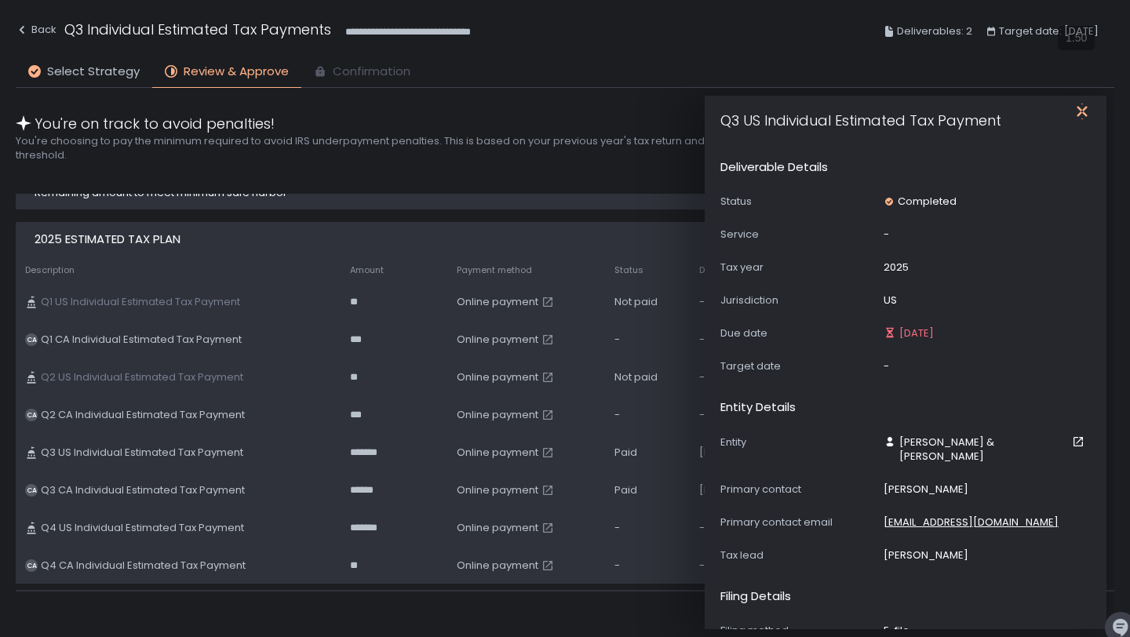
click at [1083, 110] on icon "button" at bounding box center [1082, 111] width 10 height 20
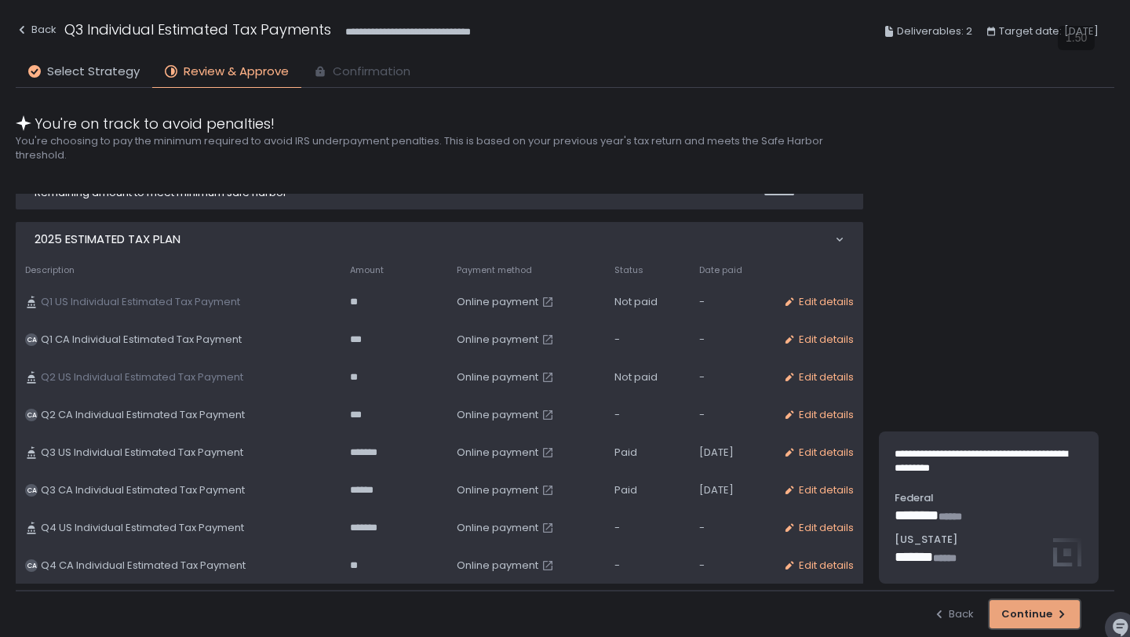
click at [1029, 621] on div "Continue" at bounding box center [1034, 614] width 67 height 14
